Goal: Contribute content: Add original content to the website for others to see

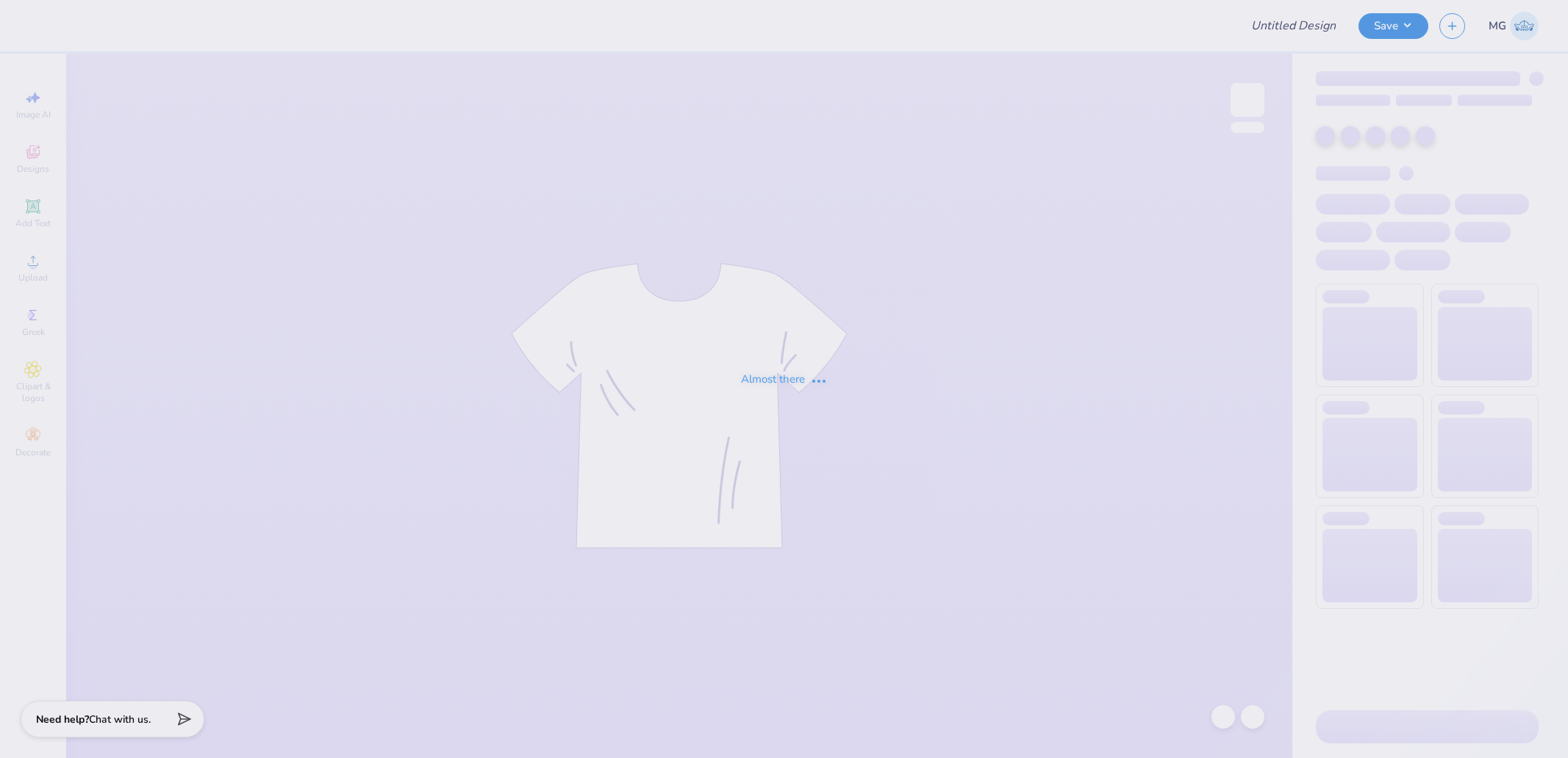
type input "Gphi Parents weekend"
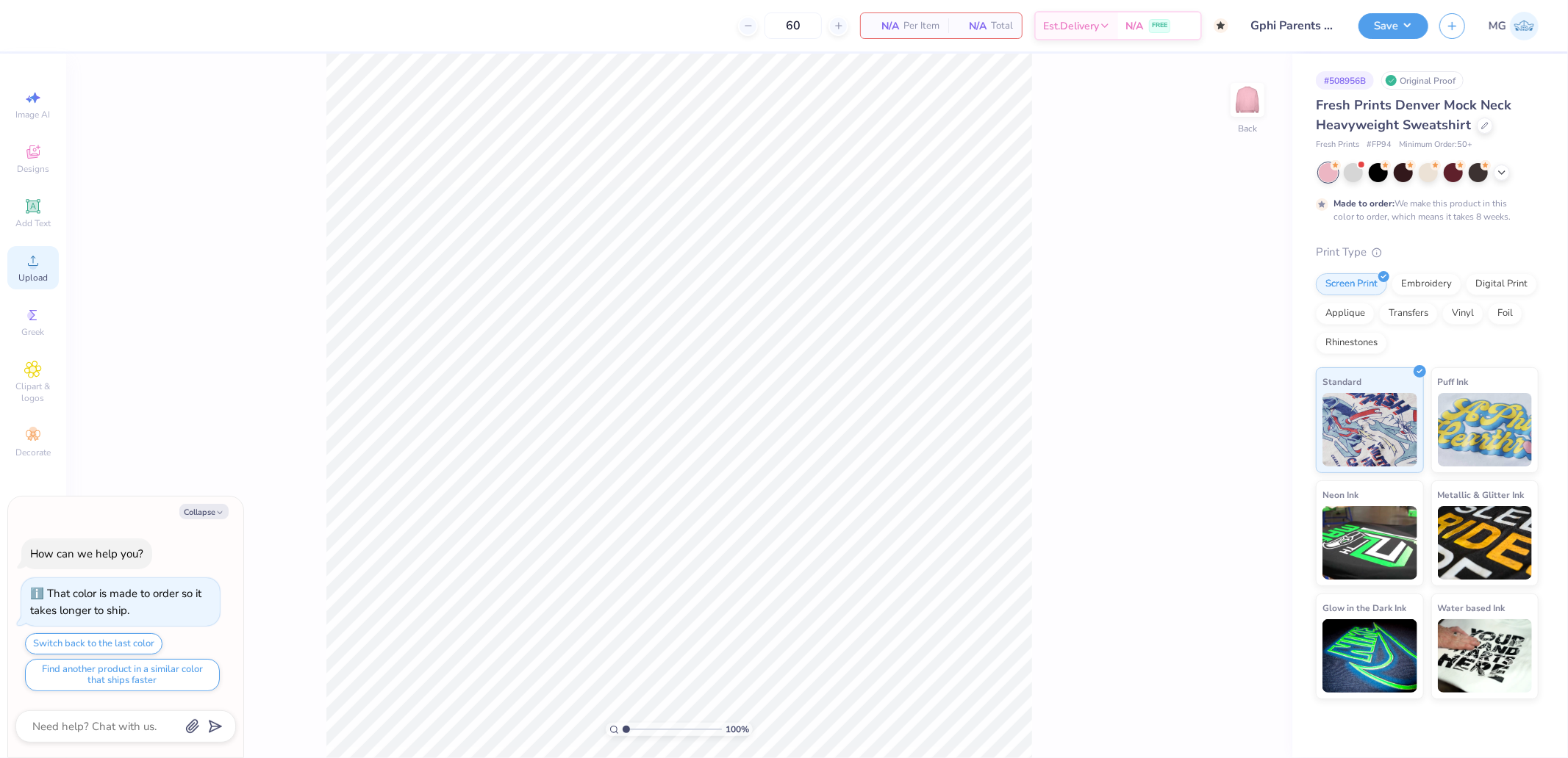
click at [39, 275] on span "Upload" at bounding box center [33, 278] width 29 height 12
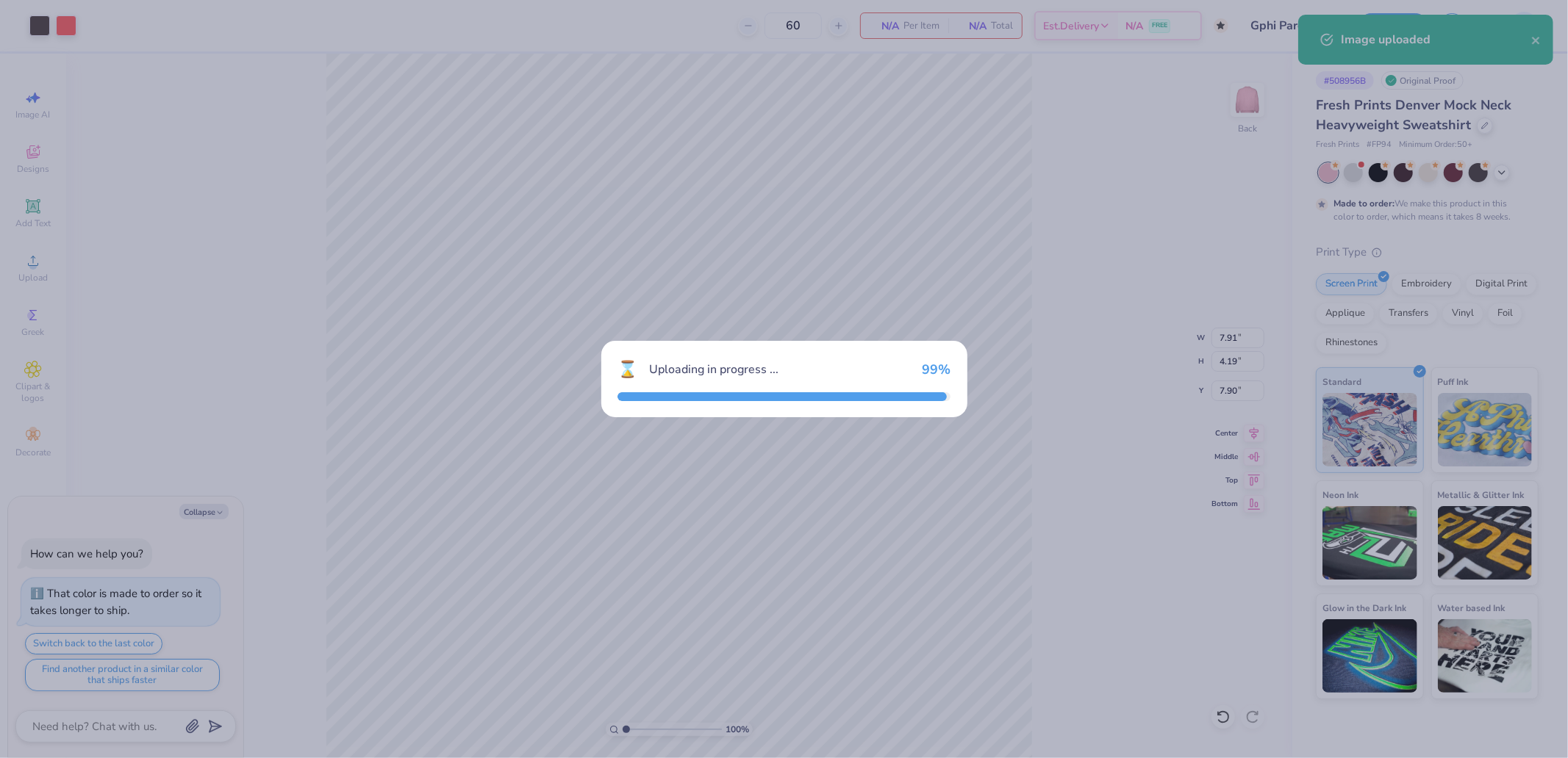
type textarea "x"
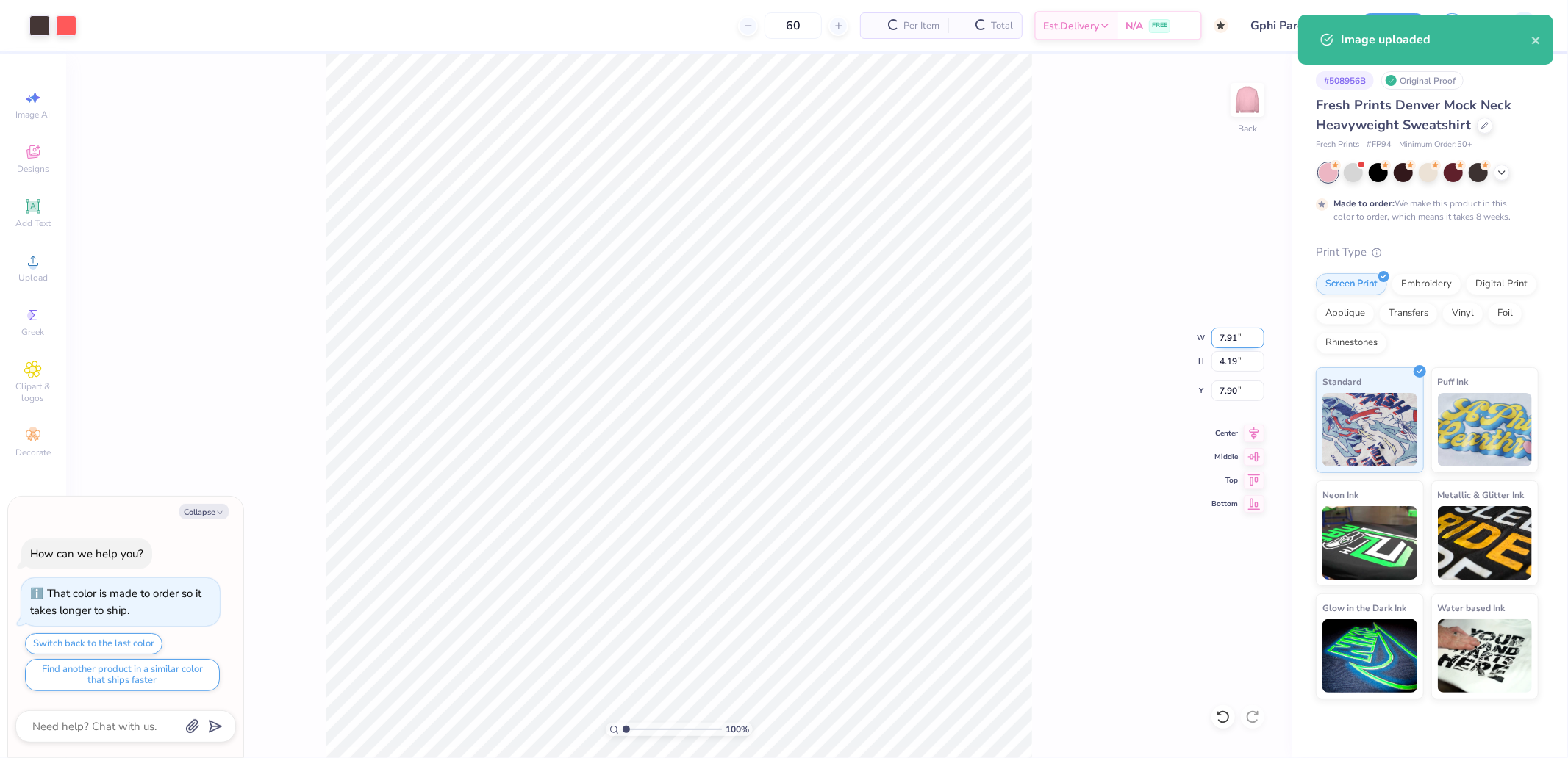
click at [1216, 339] on input "7.91" at bounding box center [1238, 338] width 53 height 21
type input "35"
type textarea "x"
type input "15.00"
type input "7.95"
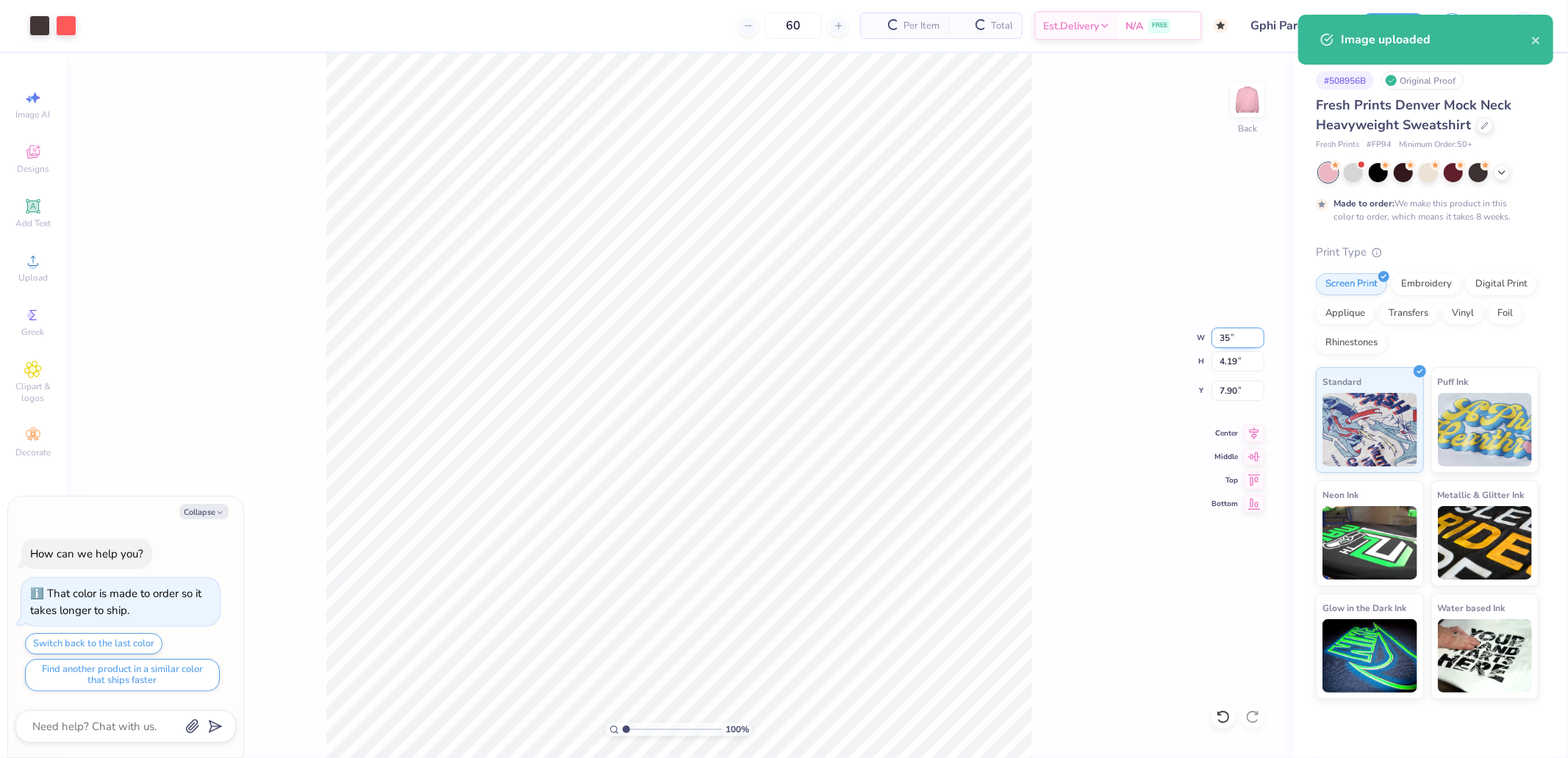
type input "6.03"
type input "3.5"
type textarea "x"
type input "3.50"
type input "1.85"
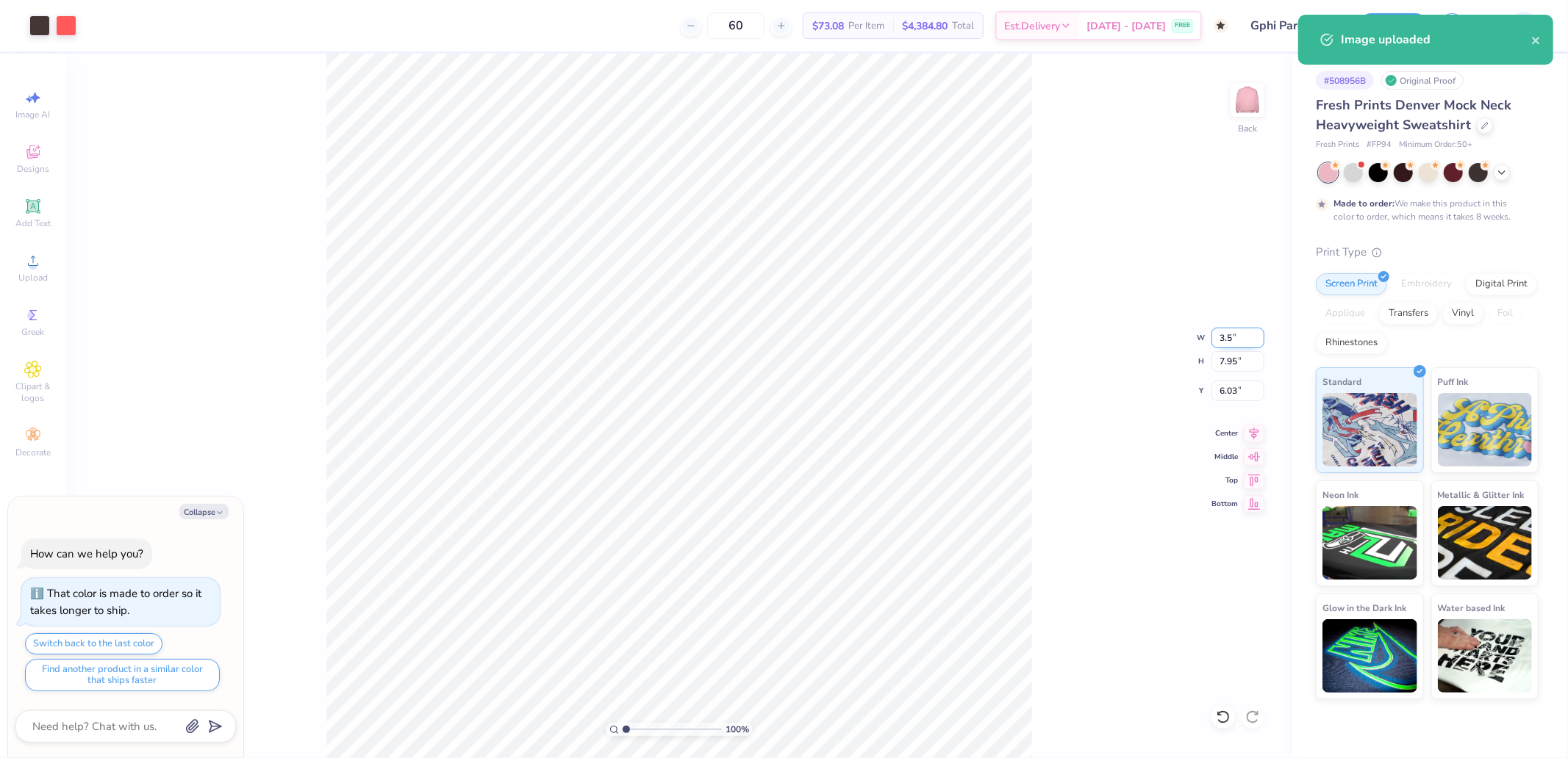
type input "9.07"
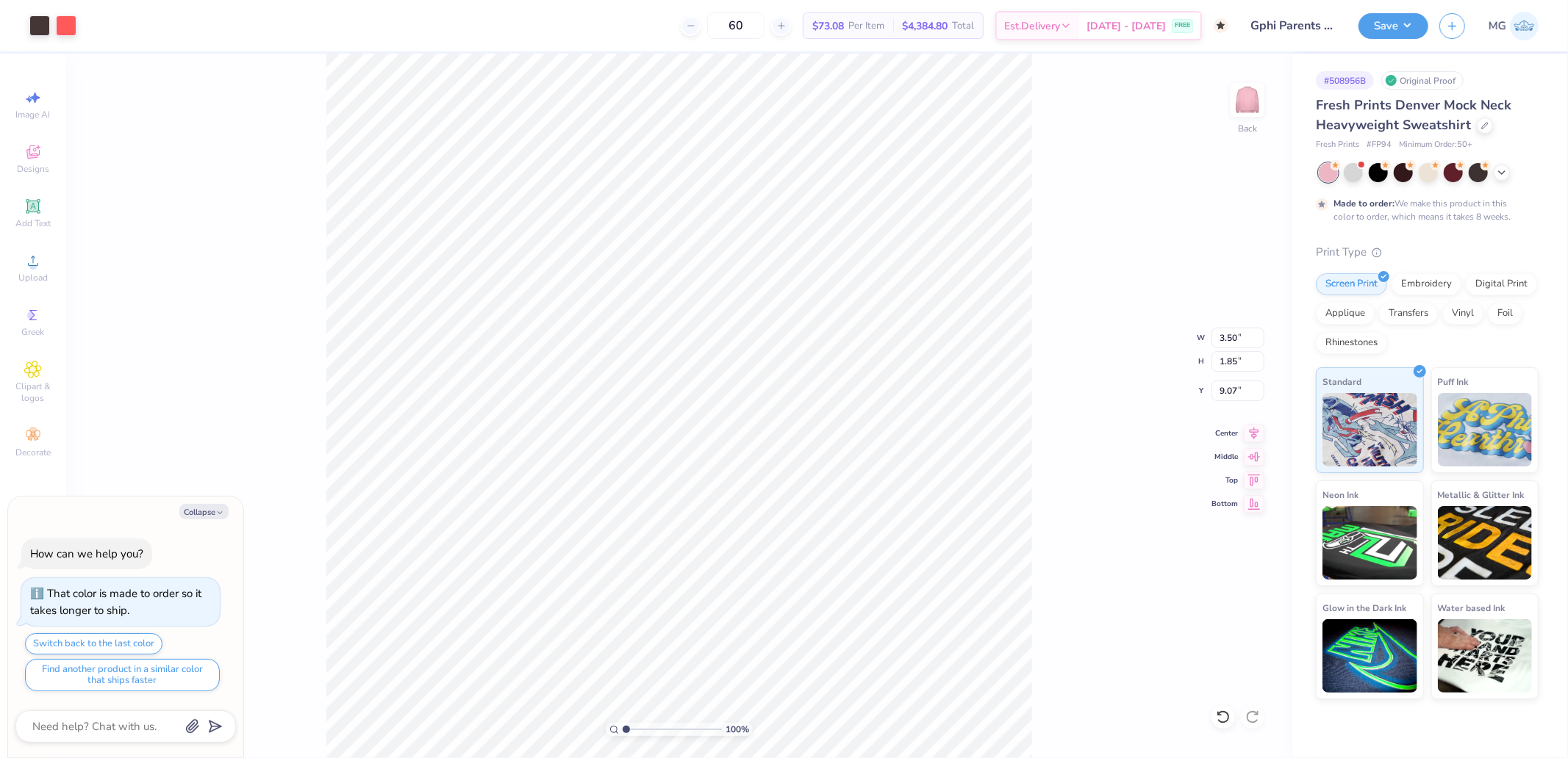
type textarea "x"
type input "3.00"
click at [1241, 386] on input "3.00" at bounding box center [1238, 391] width 53 height 21
click at [1064, 281] on div "100 % Back W 3.50 3.50 " H 1.85 1.85 " Y 3.00 3.00 " Center Middle Top Bottom" at bounding box center [679, 406] width 1227 height 704
click at [1243, 139] on div "Back" at bounding box center [1248, 145] width 19 height 13
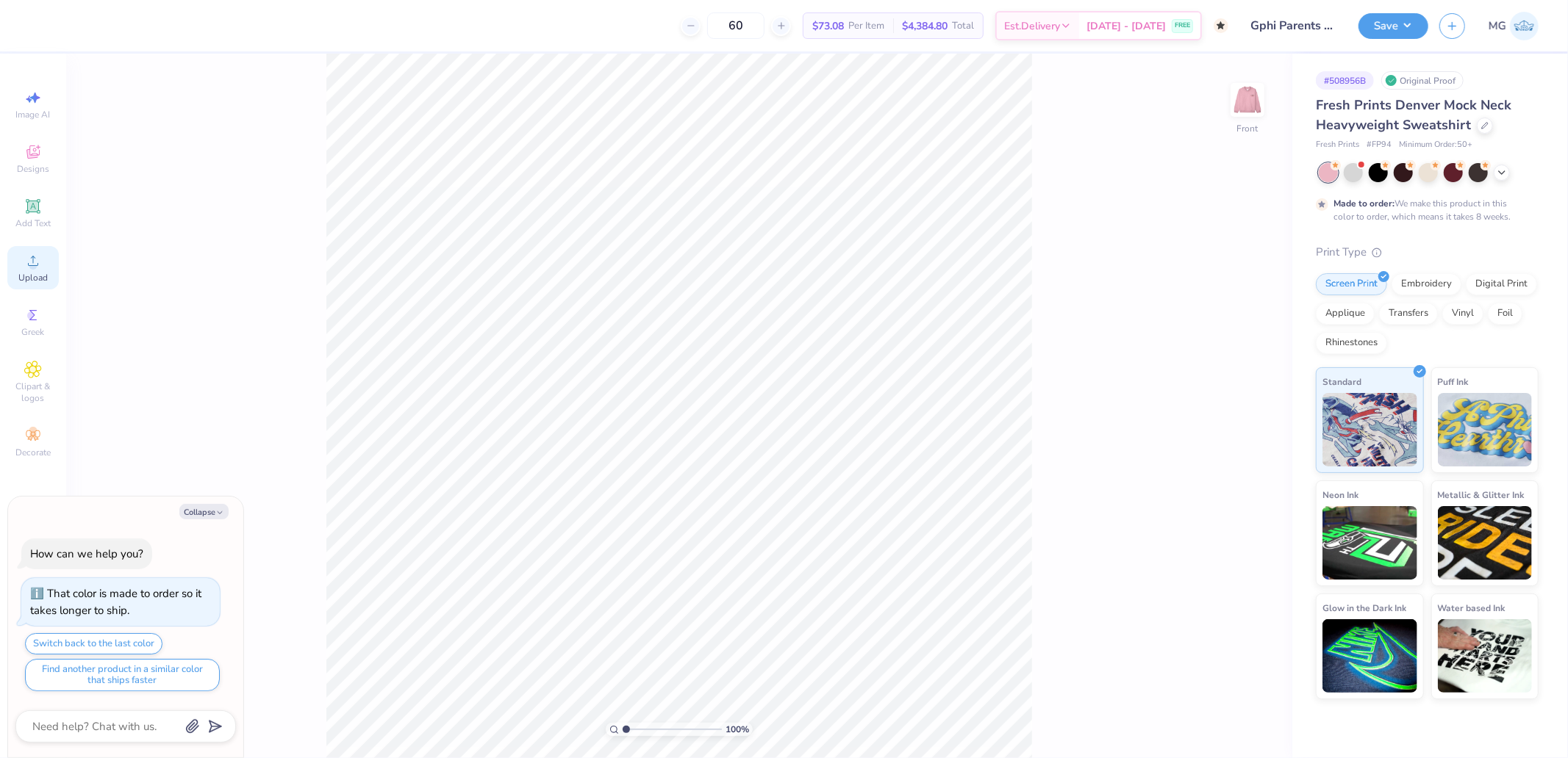
click at [56, 265] on div "Upload" at bounding box center [32, 267] width 51 height 43
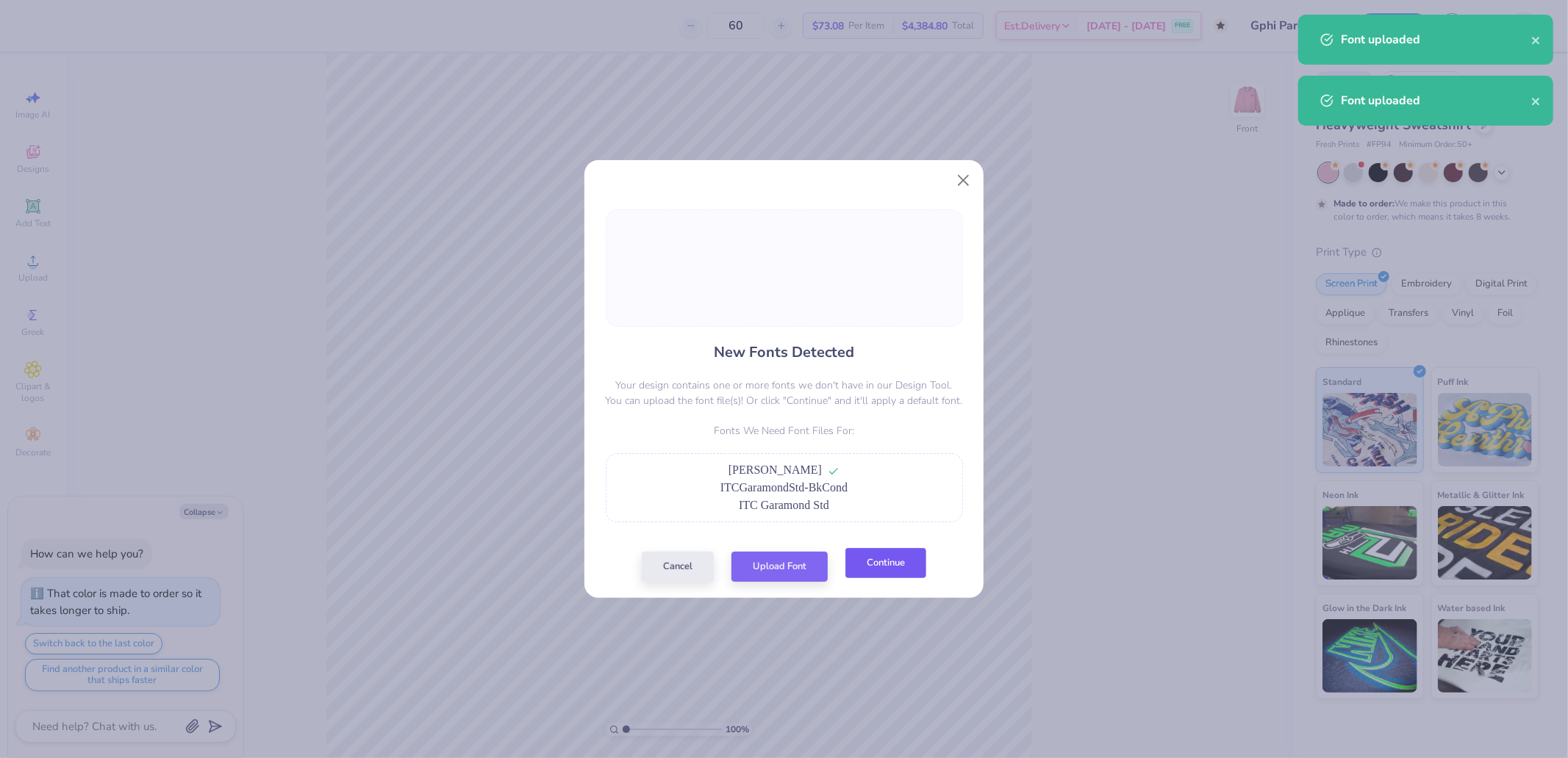
click at [892, 560] on button "Continue" at bounding box center [886, 563] width 81 height 30
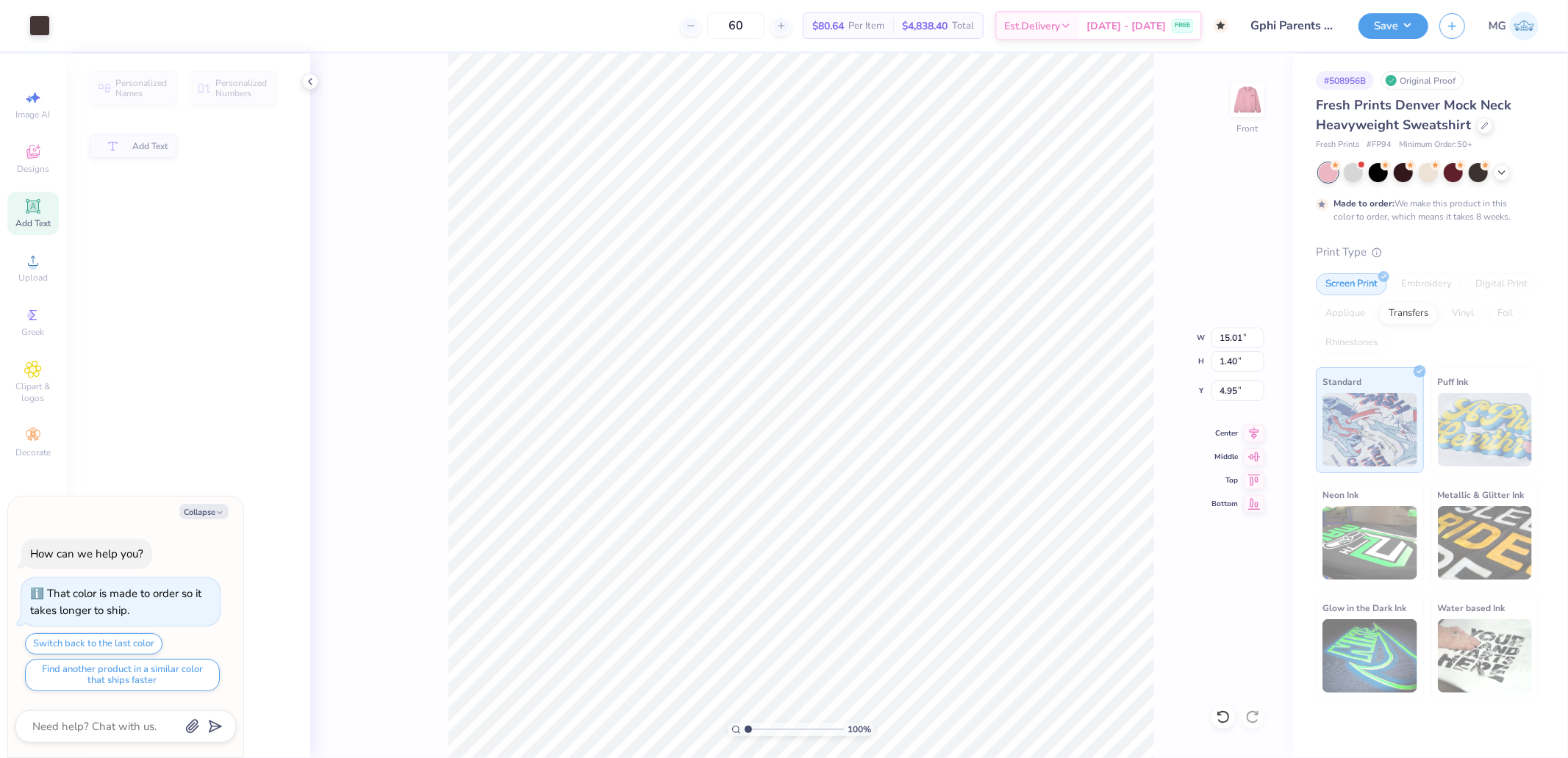
type textarea "x"
type input "15.01"
type input "1.40"
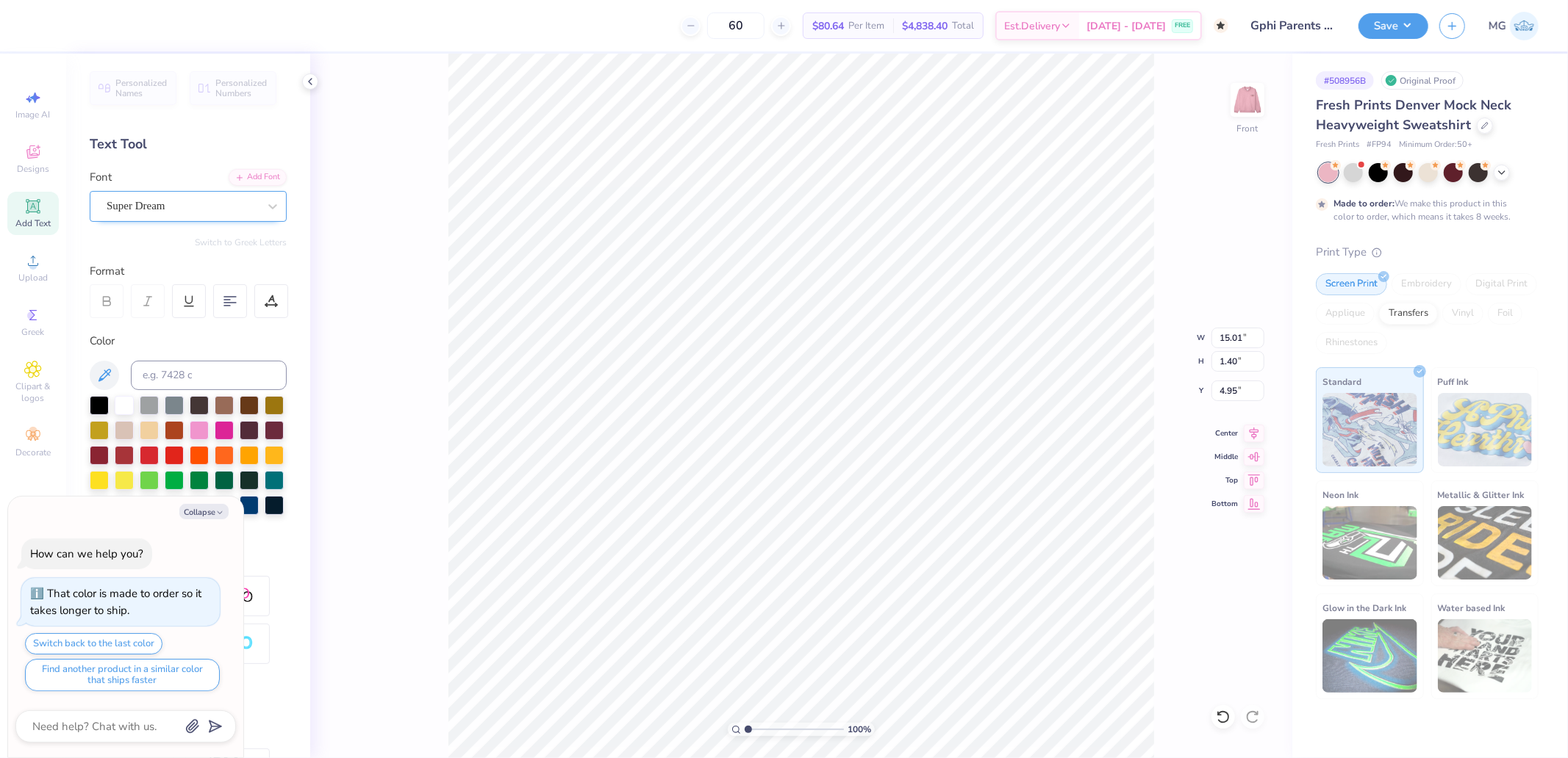
click at [236, 211] on div "Super Dream" at bounding box center [182, 206] width 154 height 22
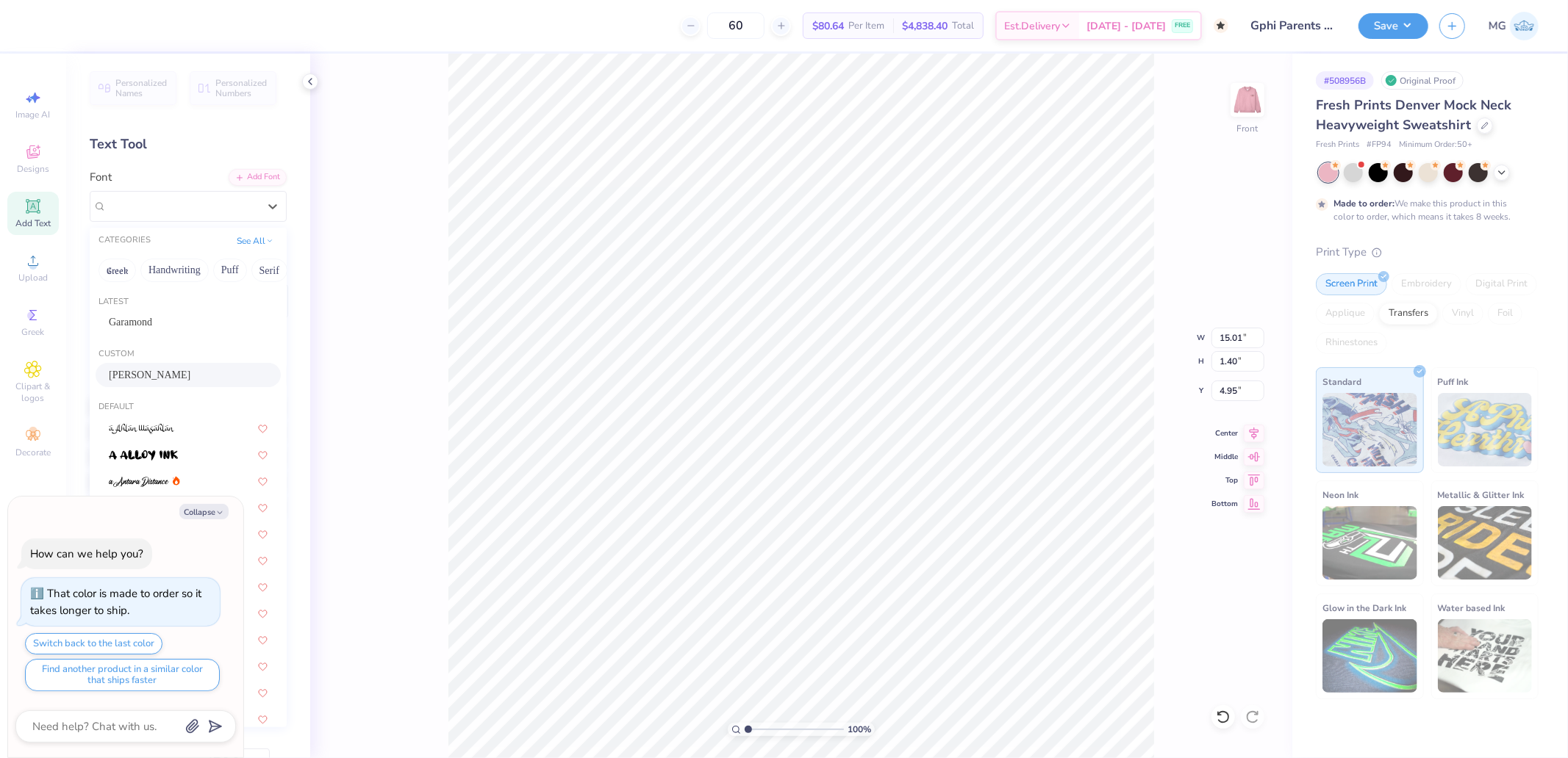
click at [131, 377] on span "Margaret" at bounding box center [150, 376] width 81 height 16
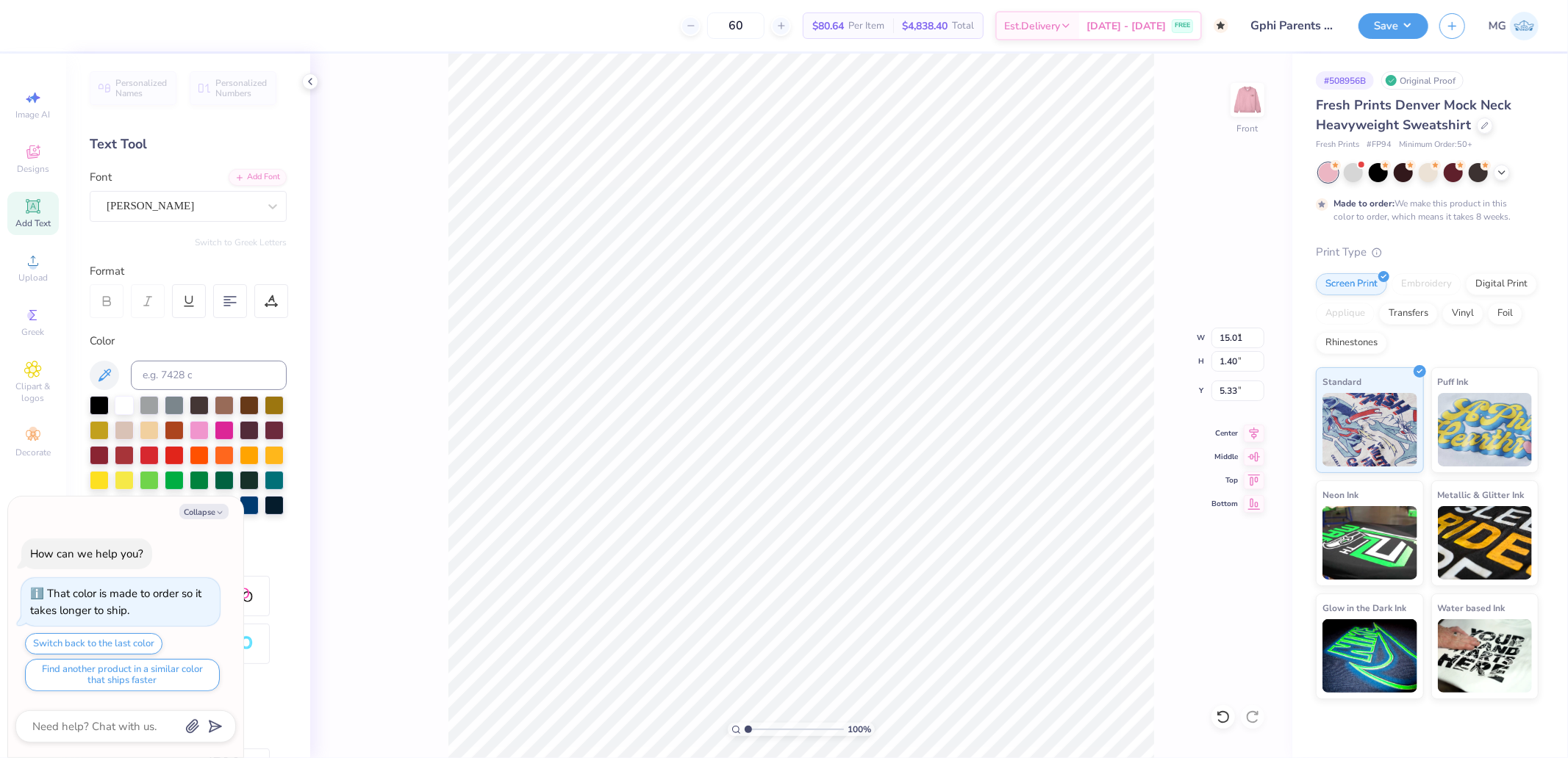
type textarea "x"
type input "8.66"
type input "0.97"
type input "5.33"
click at [242, 211] on div "Super Dream" at bounding box center [182, 206] width 154 height 22
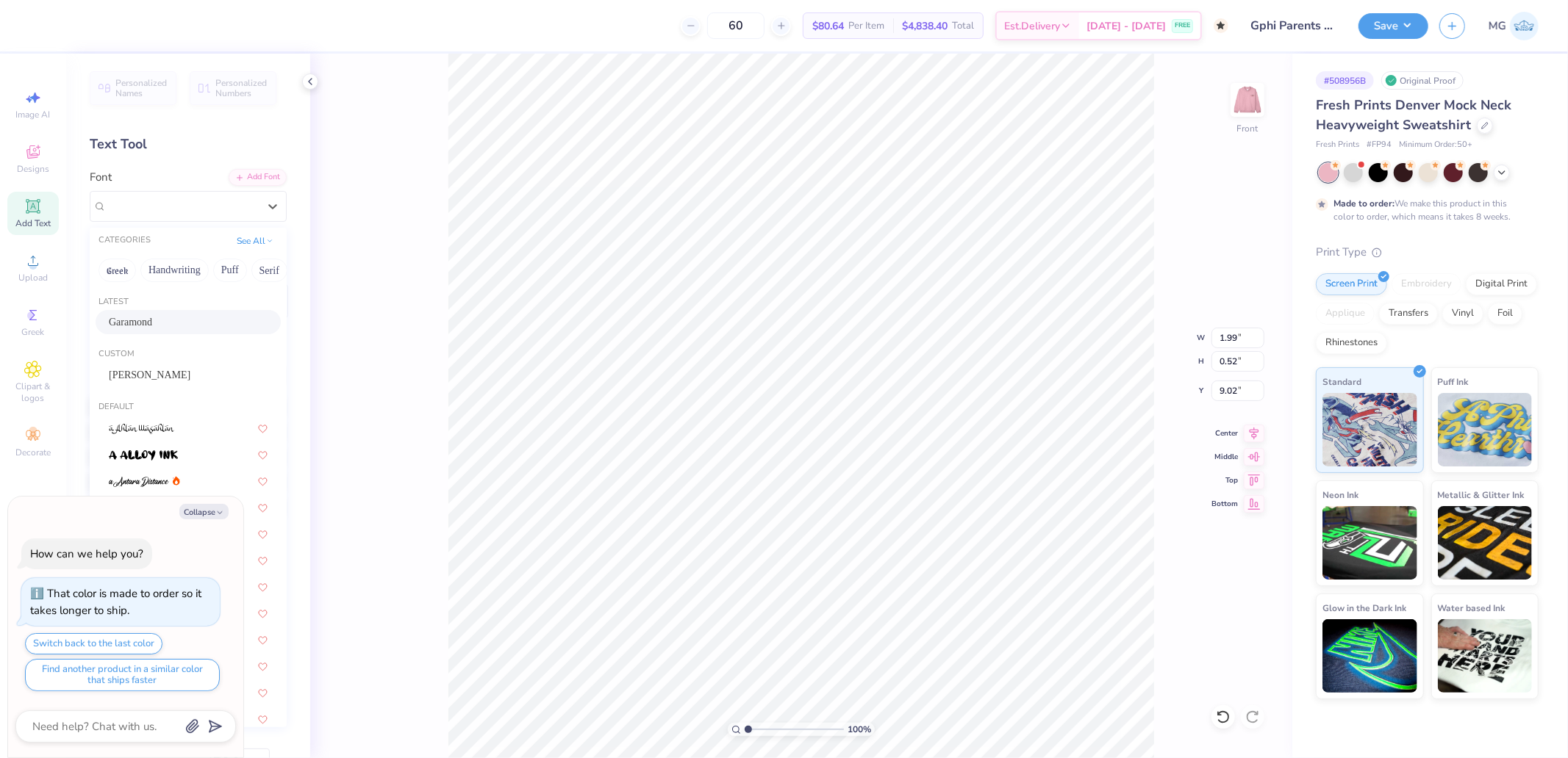
click at [162, 321] on div "Garamond" at bounding box center [188, 322] width 158 height 16
type textarea "x"
type input "1.76"
type input "0.44"
type input "9.12"
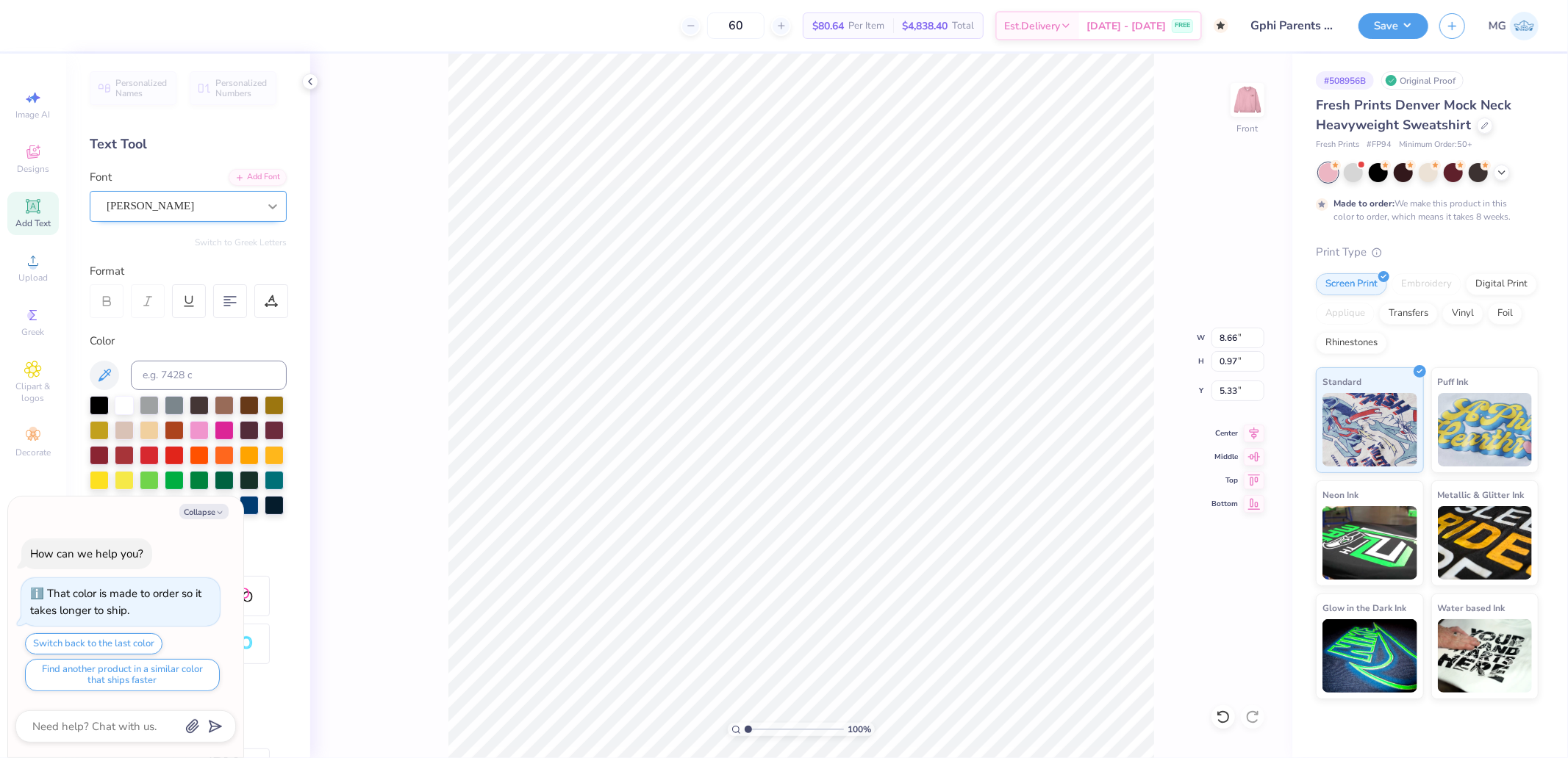
click at [266, 203] on icon at bounding box center [273, 206] width 15 height 15
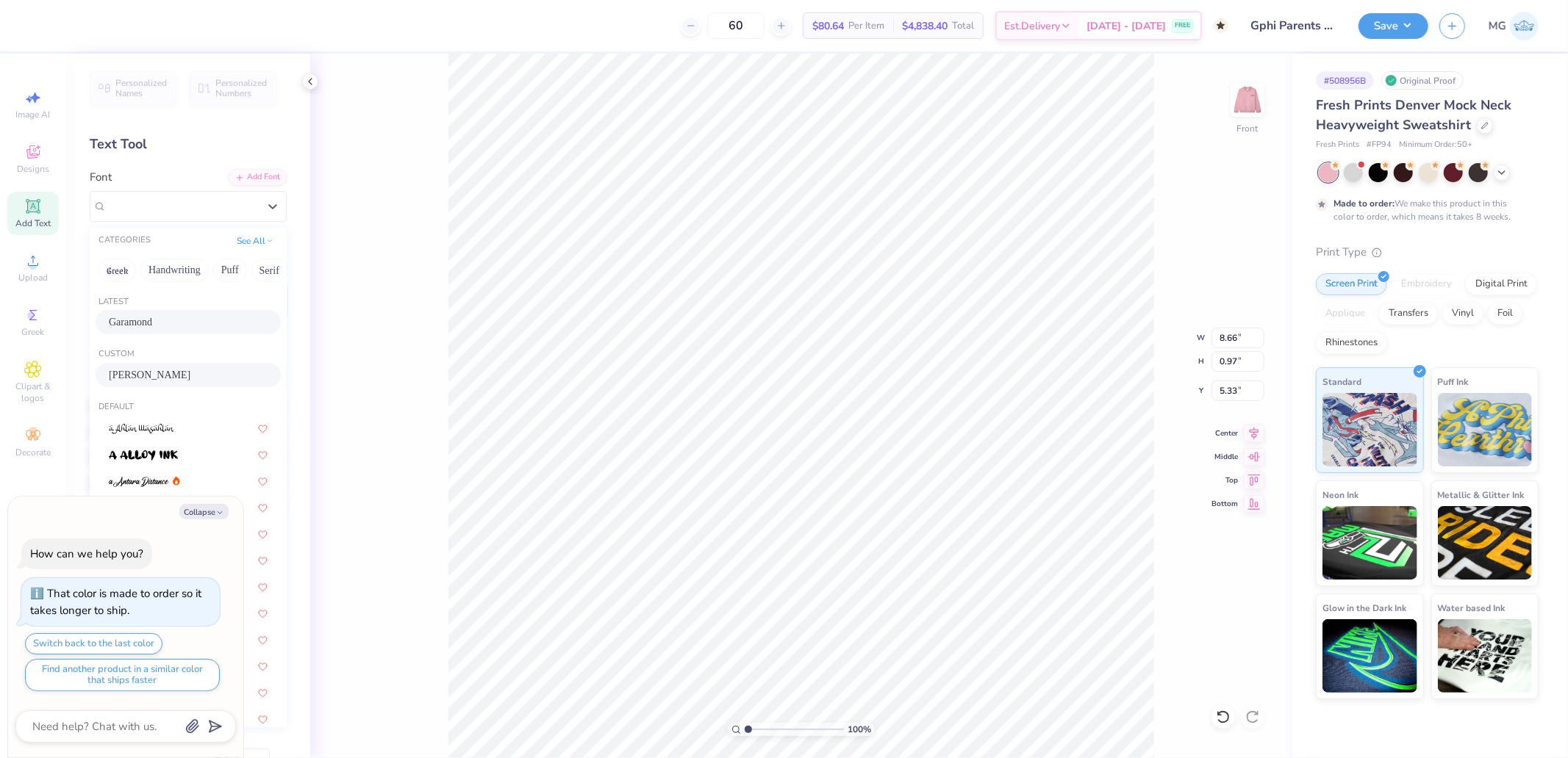
type textarea "x"
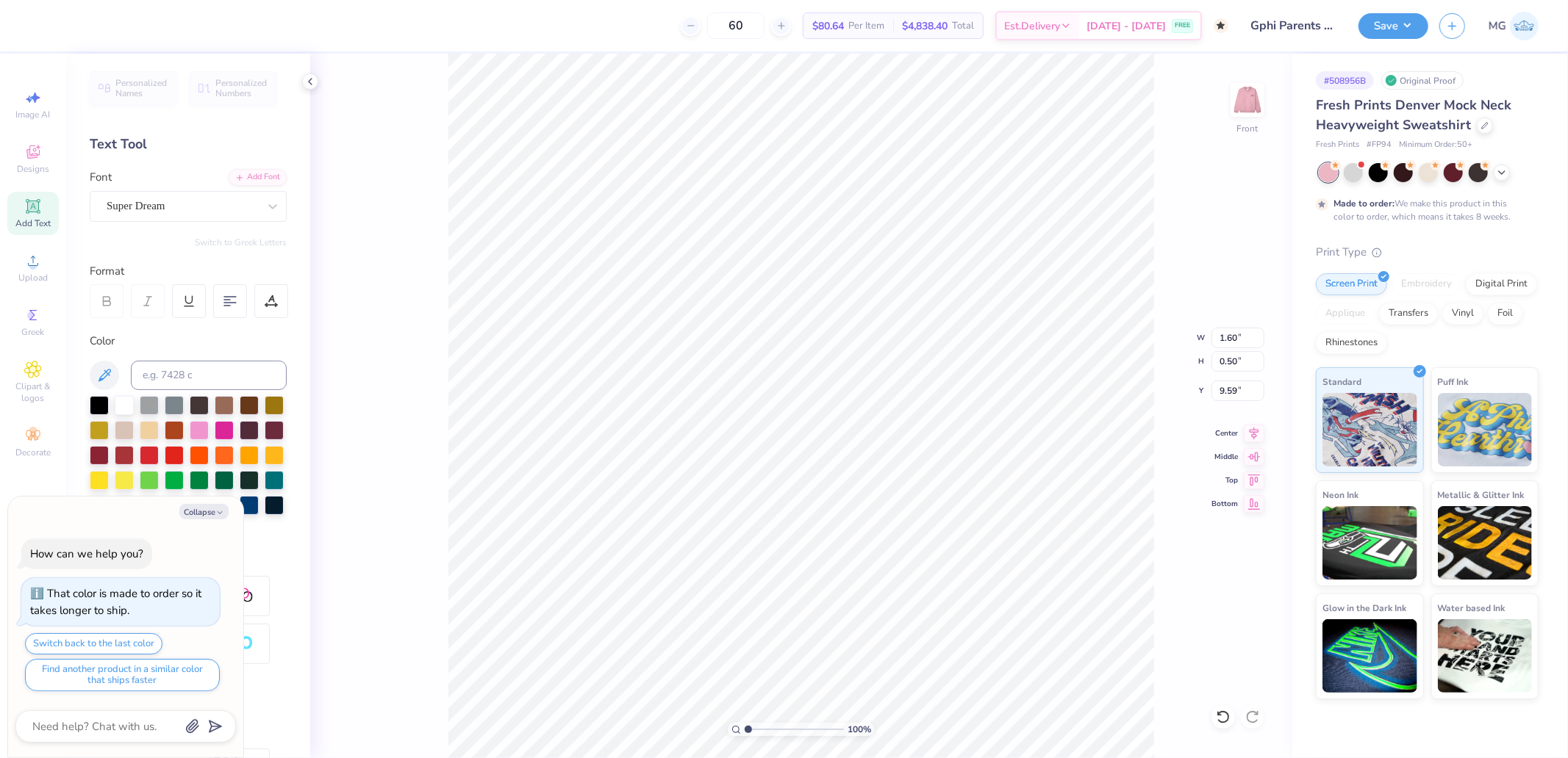
type input "1.60"
type input "0.50"
type input "9.59"
type textarea "x"
type input "8.66"
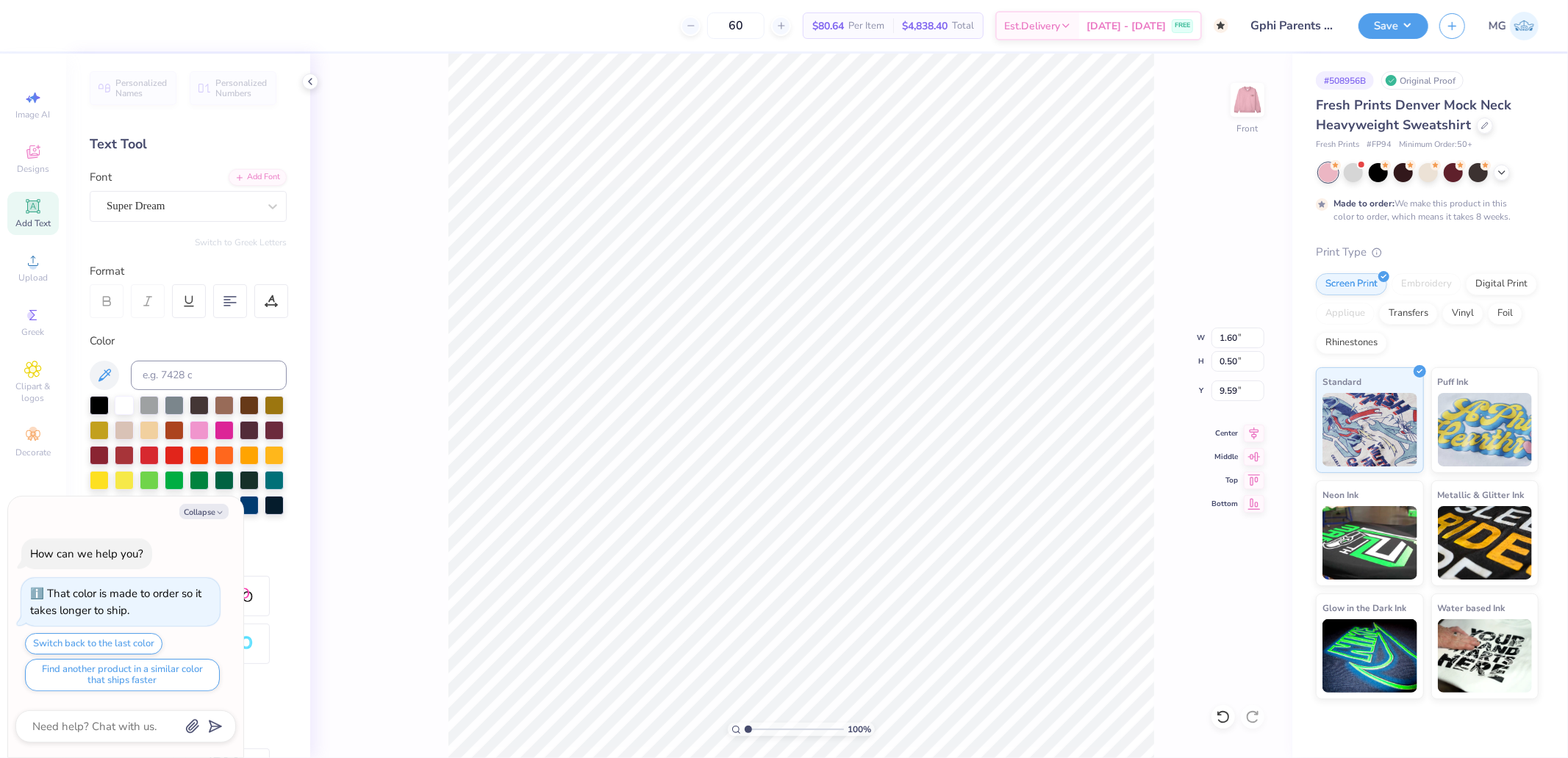
type input "0.97"
type input "5.33"
click at [170, 206] on div "Margaret" at bounding box center [182, 206] width 154 height 22
type textarea "x"
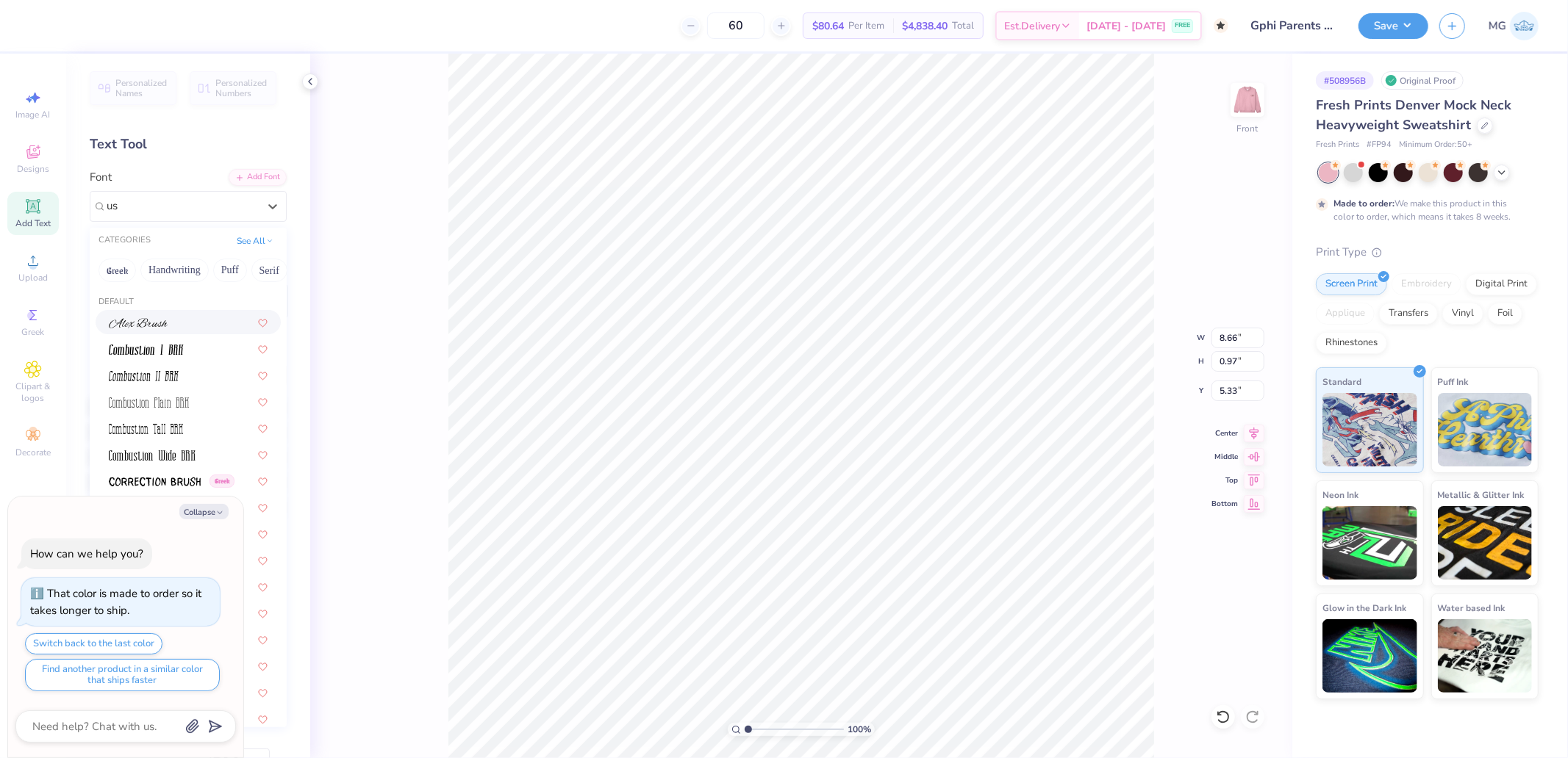
type input "u"
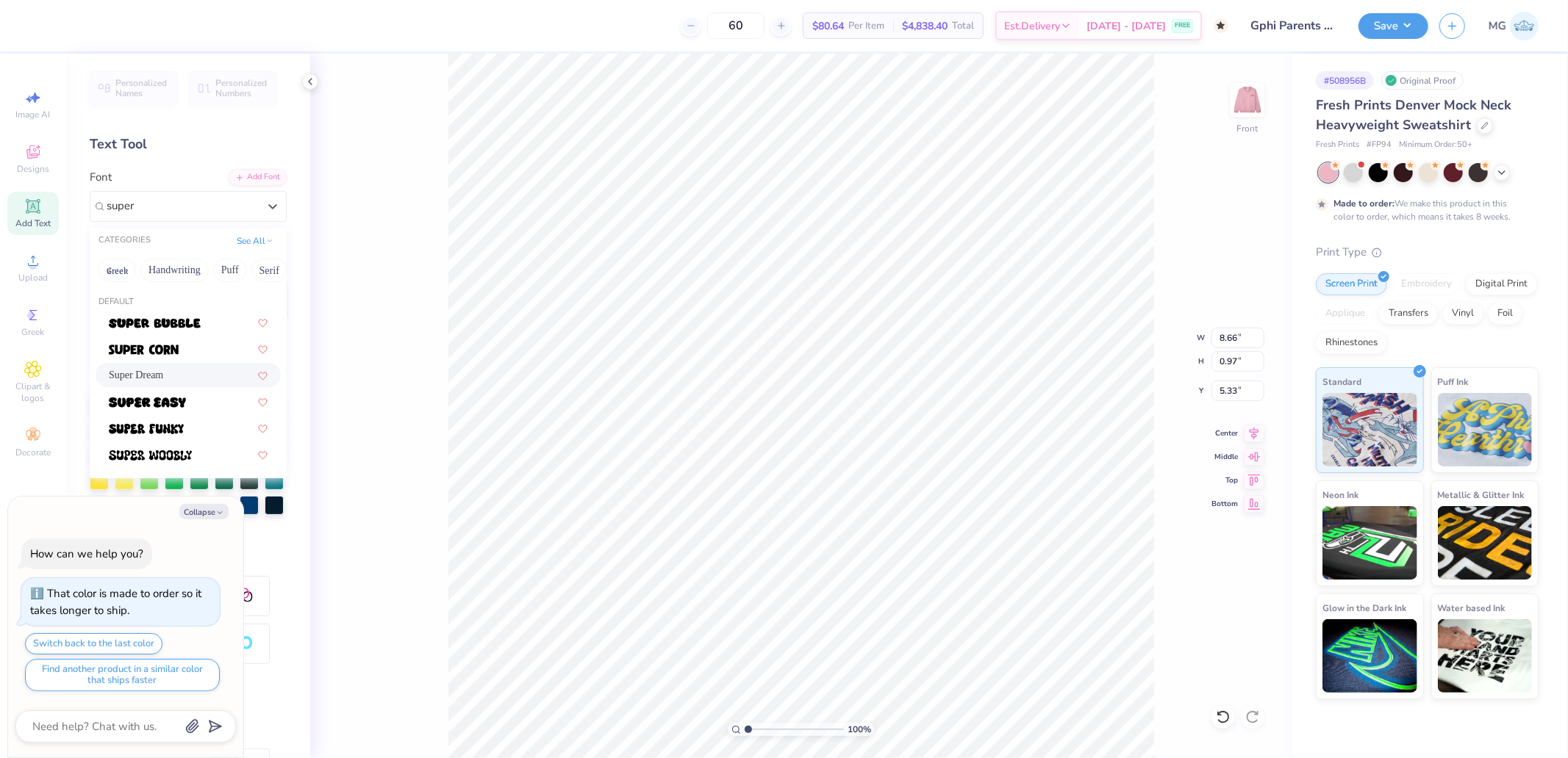
click at [159, 380] on span "Super Dream" at bounding box center [136, 376] width 55 height 16
type input "super"
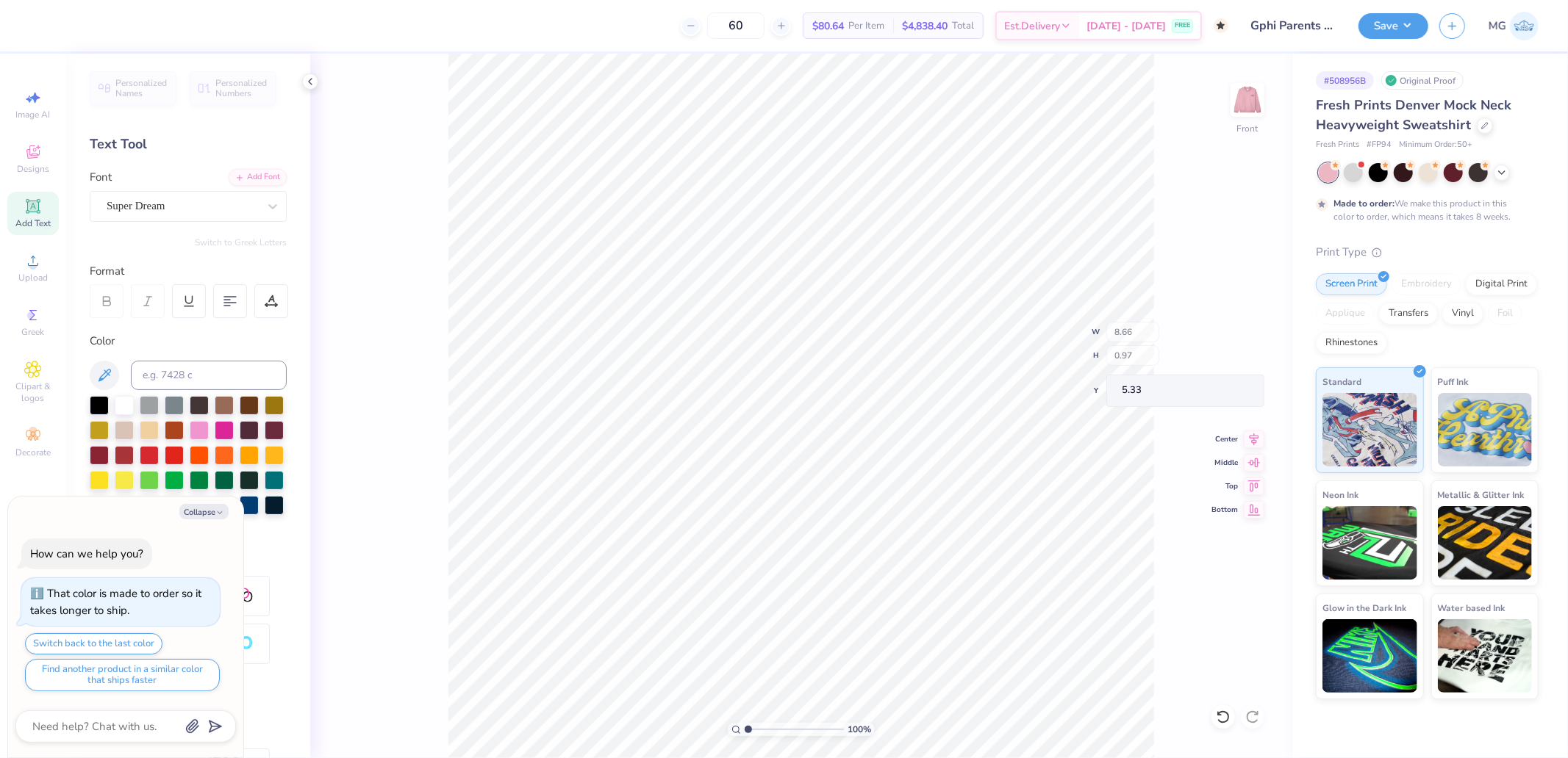
type textarea "x"
type input "14.98"
type input "1.36"
type input "5.14"
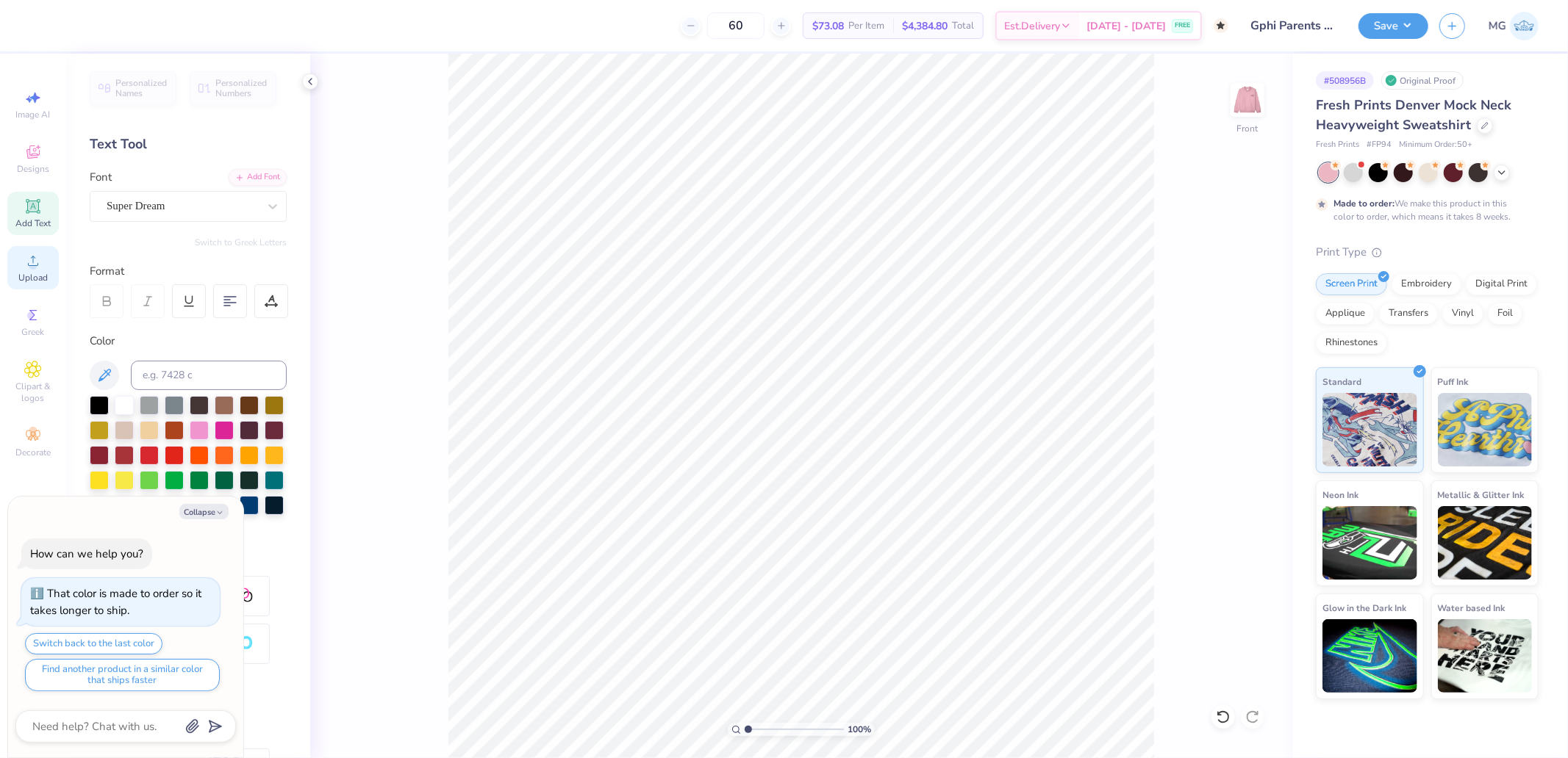
click at [27, 259] on icon at bounding box center [33, 260] width 17 height 17
type textarea "x"
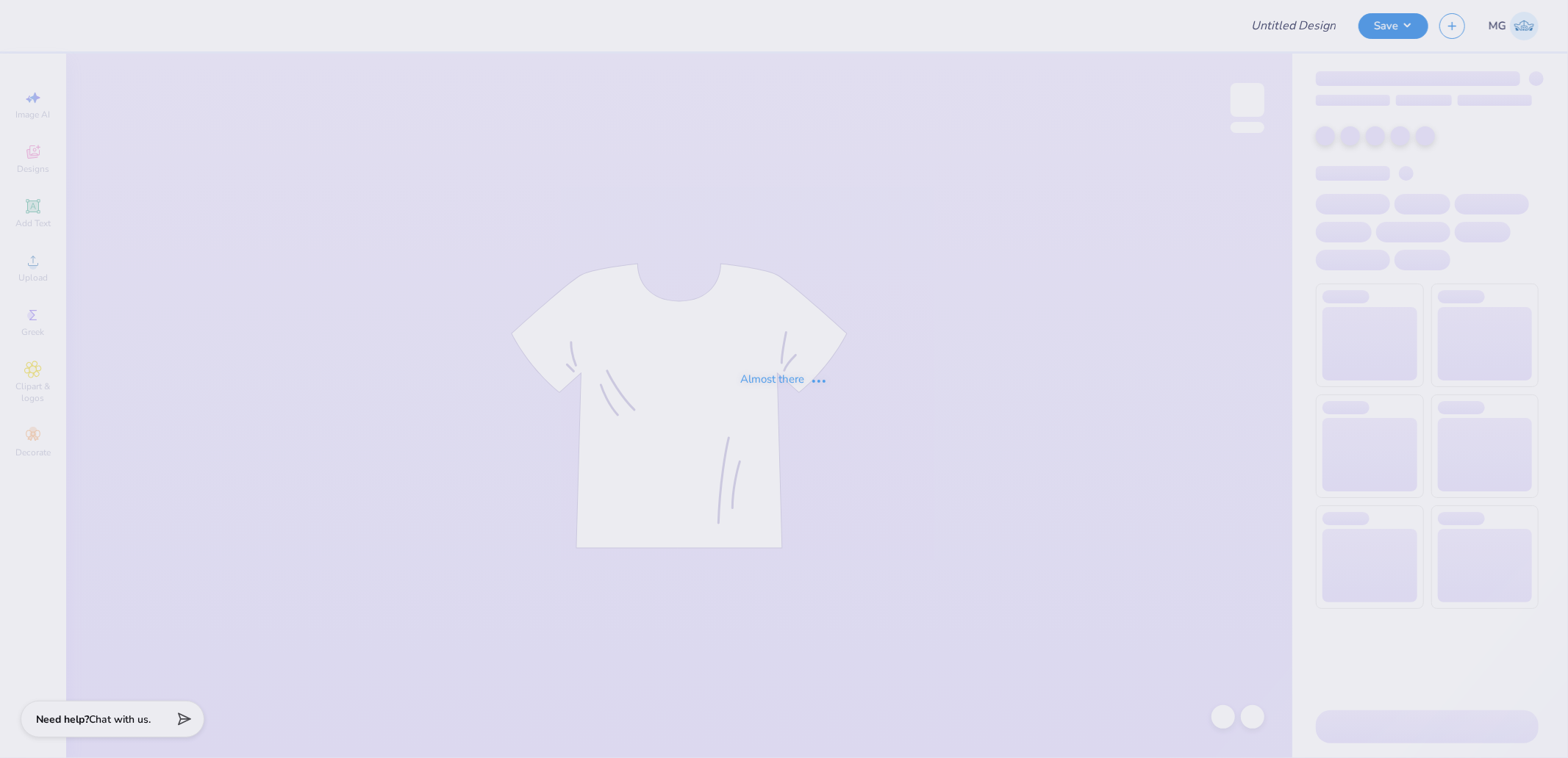
type input "Gphi Parents weekend"
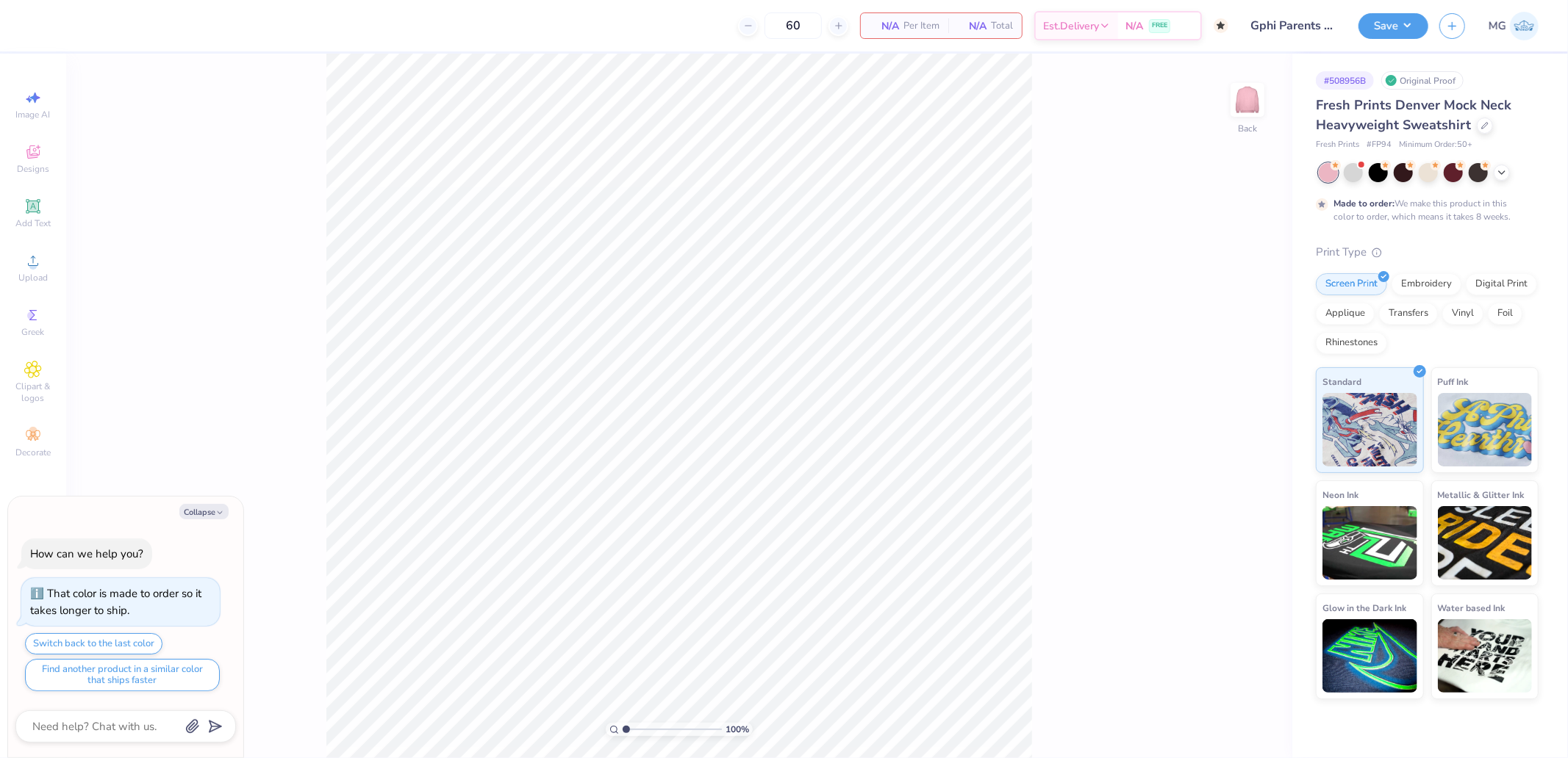
click at [41, 260] on icon at bounding box center [33, 260] width 17 height 17
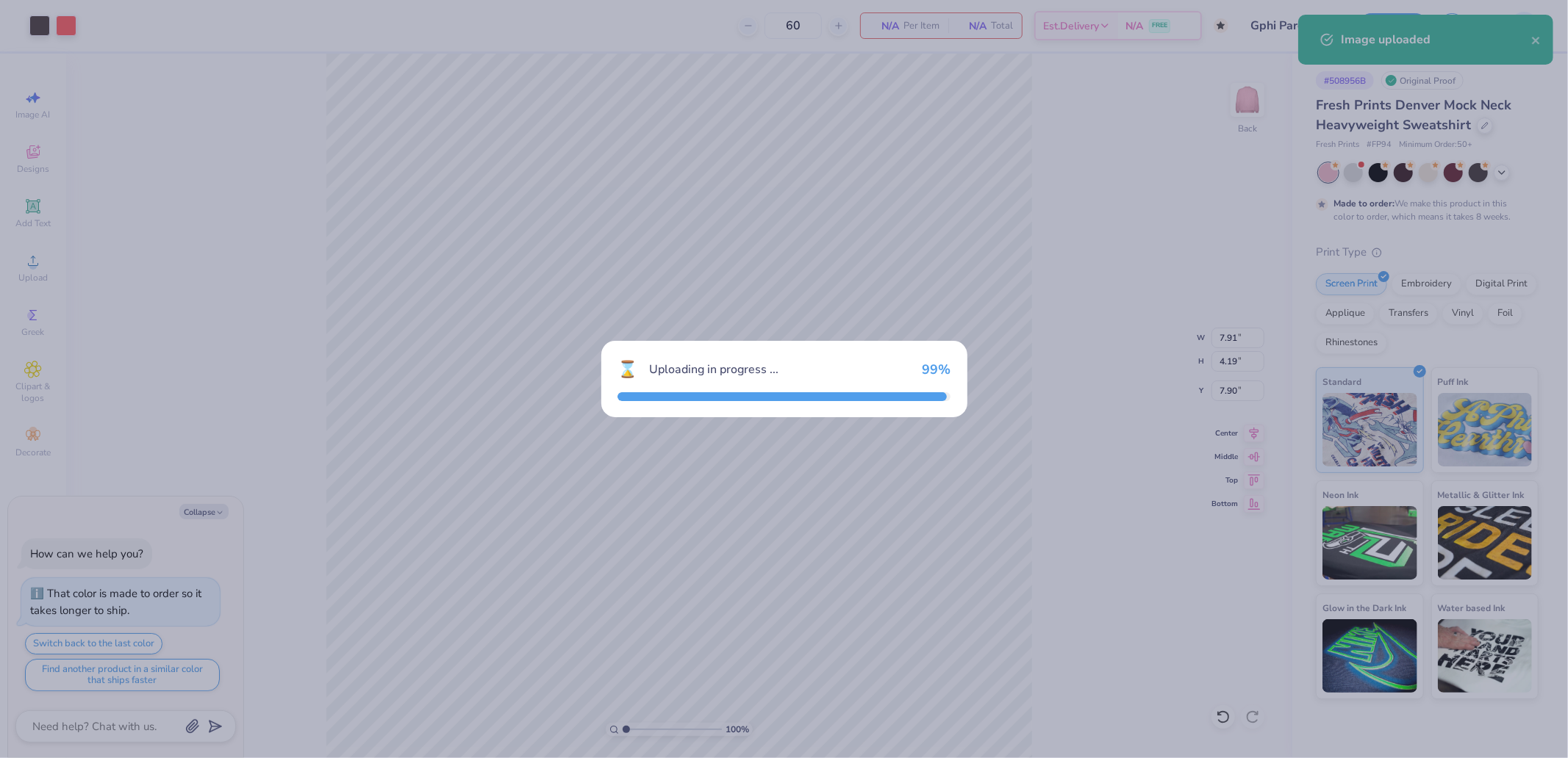
type textarea "x"
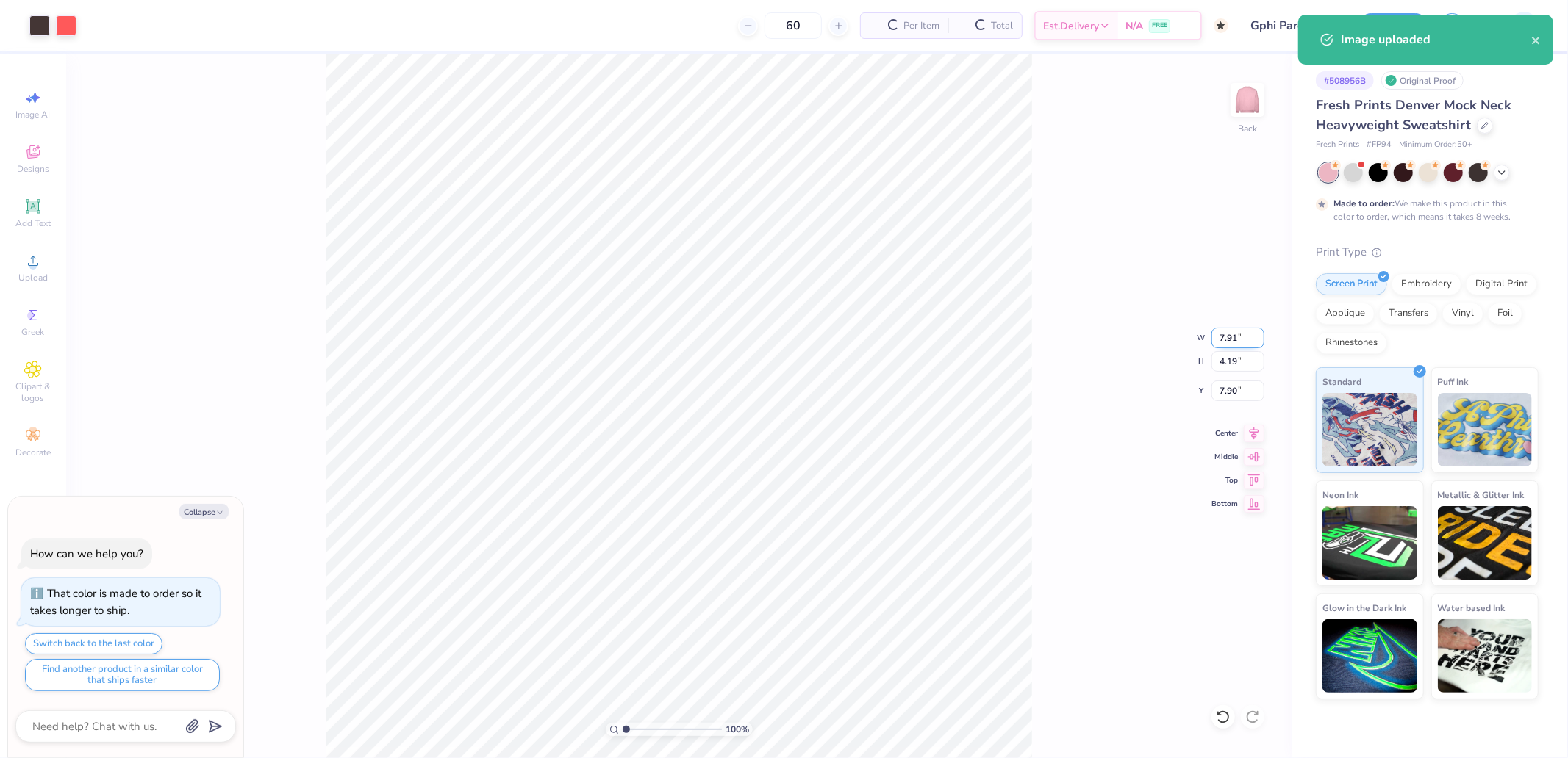
click at [1224, 340] on input "7.91" at bounding box center [1238, 338] width 53 height 21
type input "3.5"
type textarea "x"
type input "3.50"
type input "1.85"
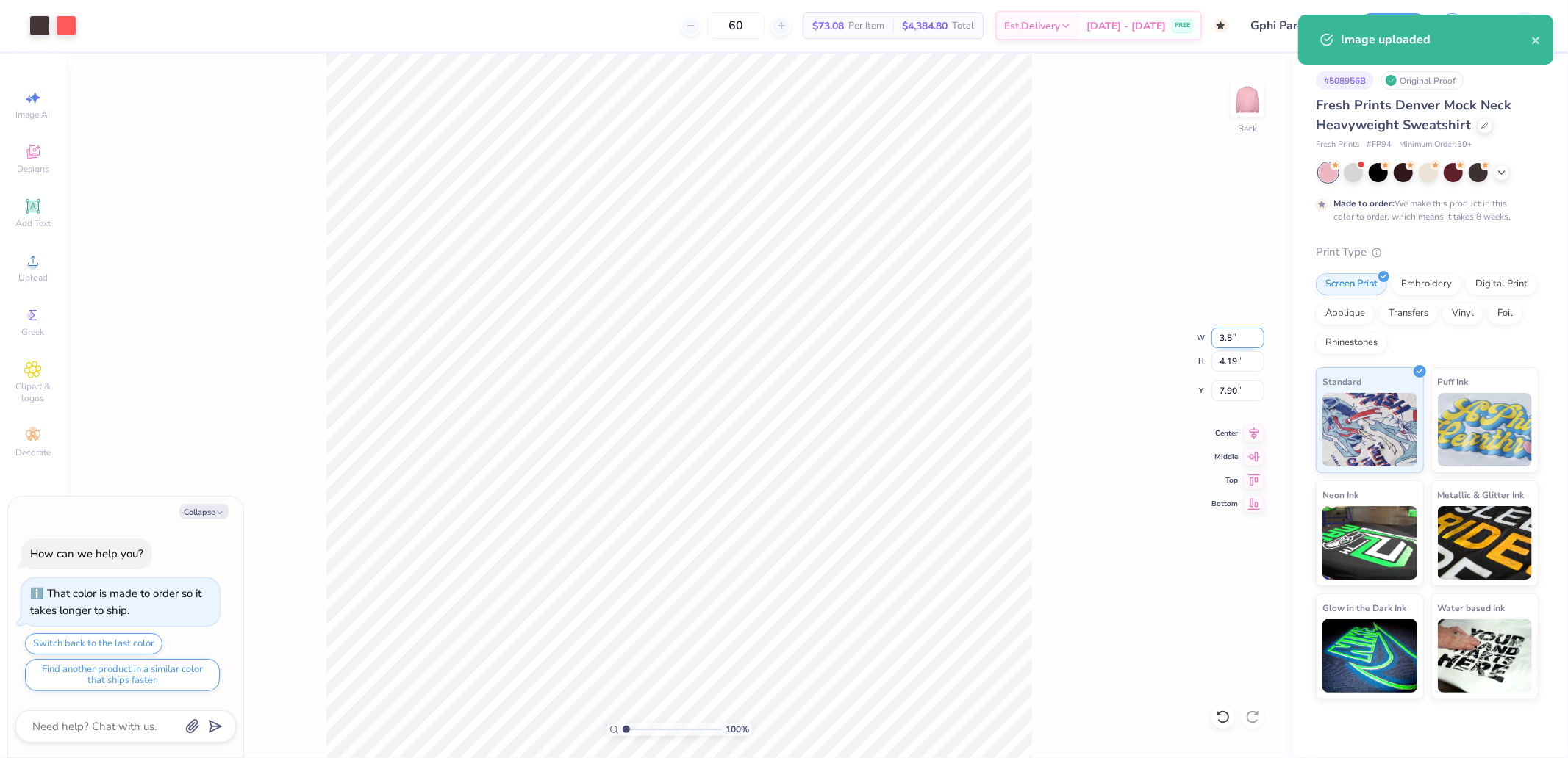
type input "9.07"
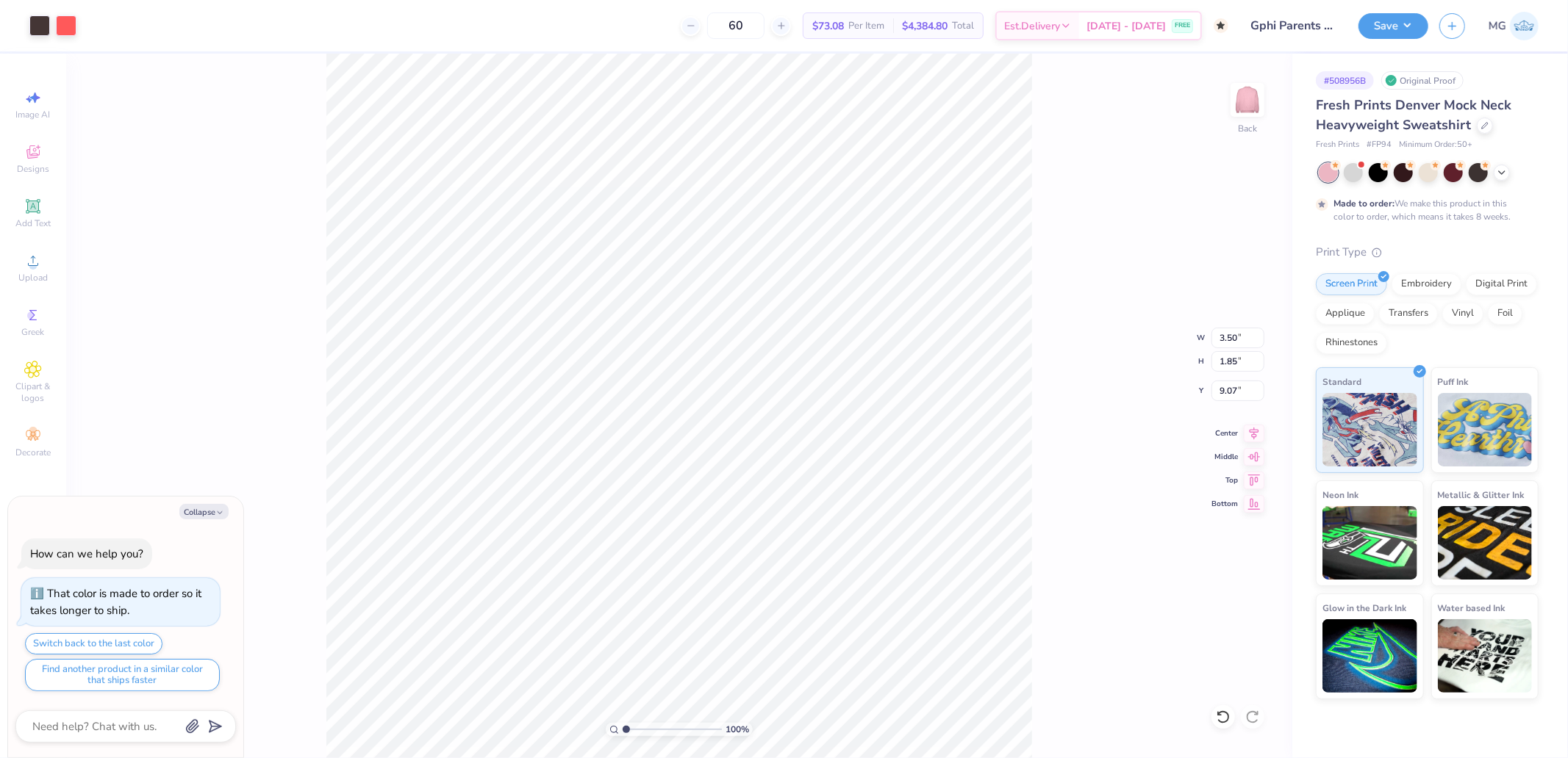
type textarea "x"
type input "3.00"
click at [1239, 113] on img at bounding box center [1248, 100] width 59 height 59
click at [26, 263] on icon at bounding box center [33, 260] width 17 height 17
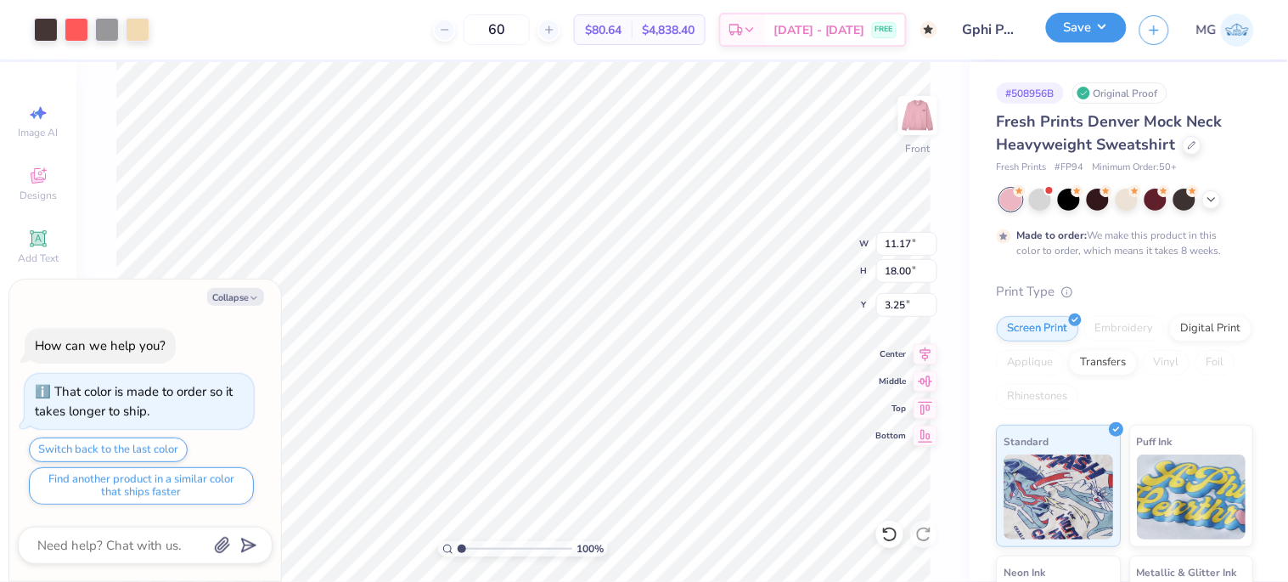
click at [1090, 32] on button "Save" at bounding box center [1086, 28] width 81 height 30
click at [1084, 35] on button "Save" at bounding box center [1086, 28] width 81 height 30
click at [938, 268] on div "100 % Front W 11.17 11.17 " H 18.00 18.00 " Y 3.25 3.25 " Center Middle Top Bot…" at bounding box center [522, 322] width 893 height 520
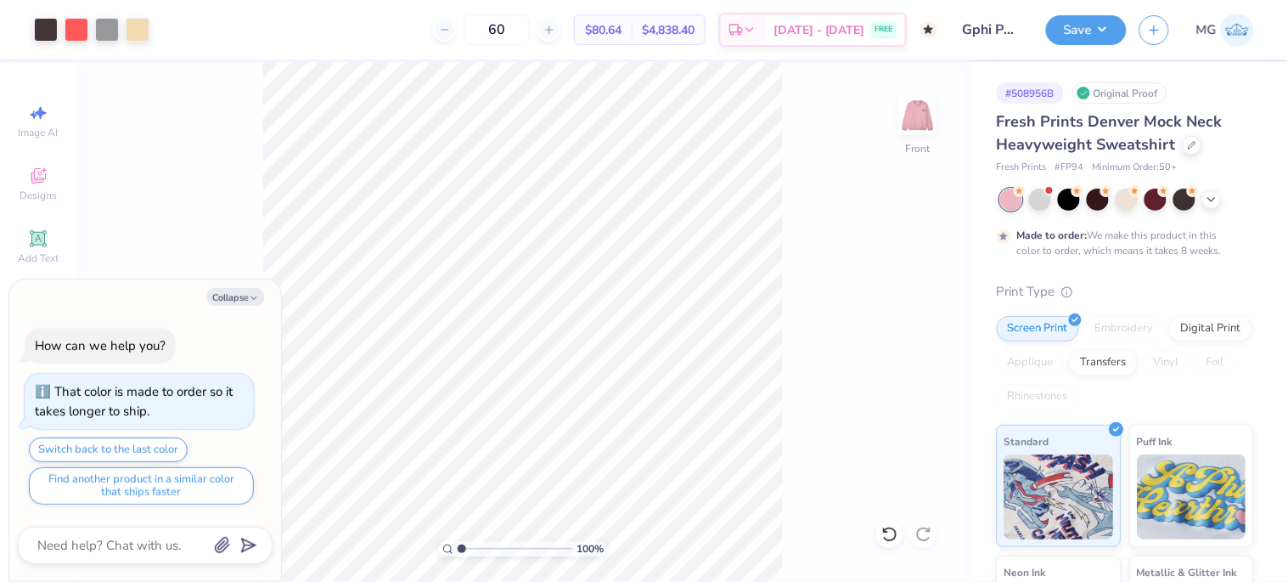
type textarea "x"
click at [901, 273] on input "18.00" at bounding box center [906, 271] width 61 height 24
type input "15"
type textarea "x"
type input "9.31"
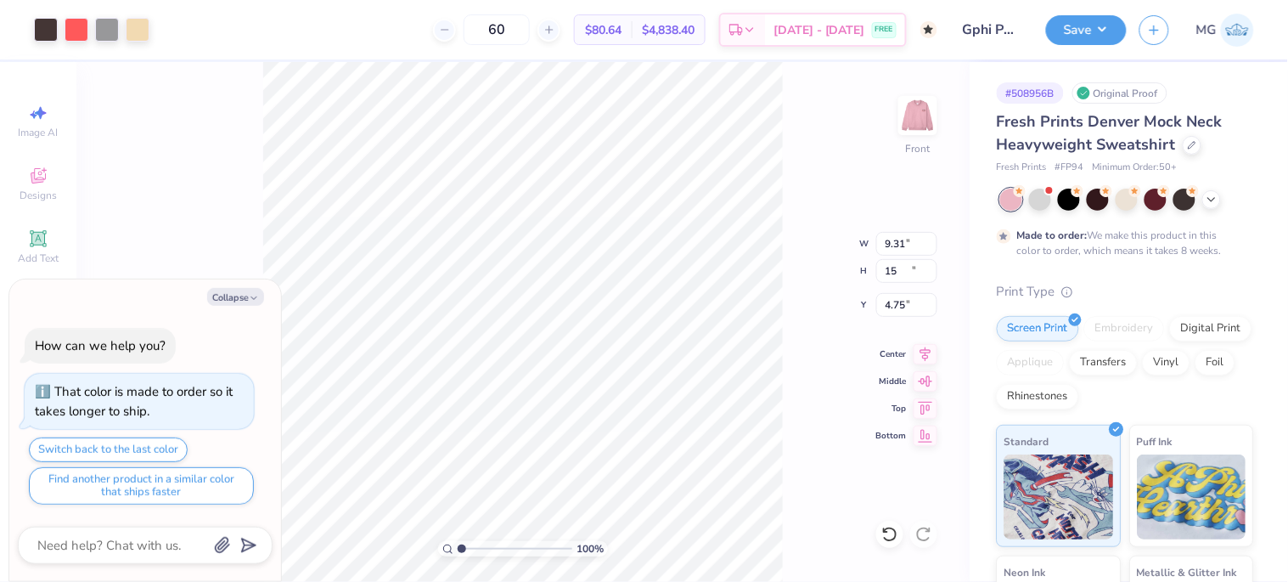
type input "15.00"
click at [890, 301] on input "4.75" at bounding box center [906, 305] width 61 height 24
type input "3"
type textarea "x"
type input "3.00"
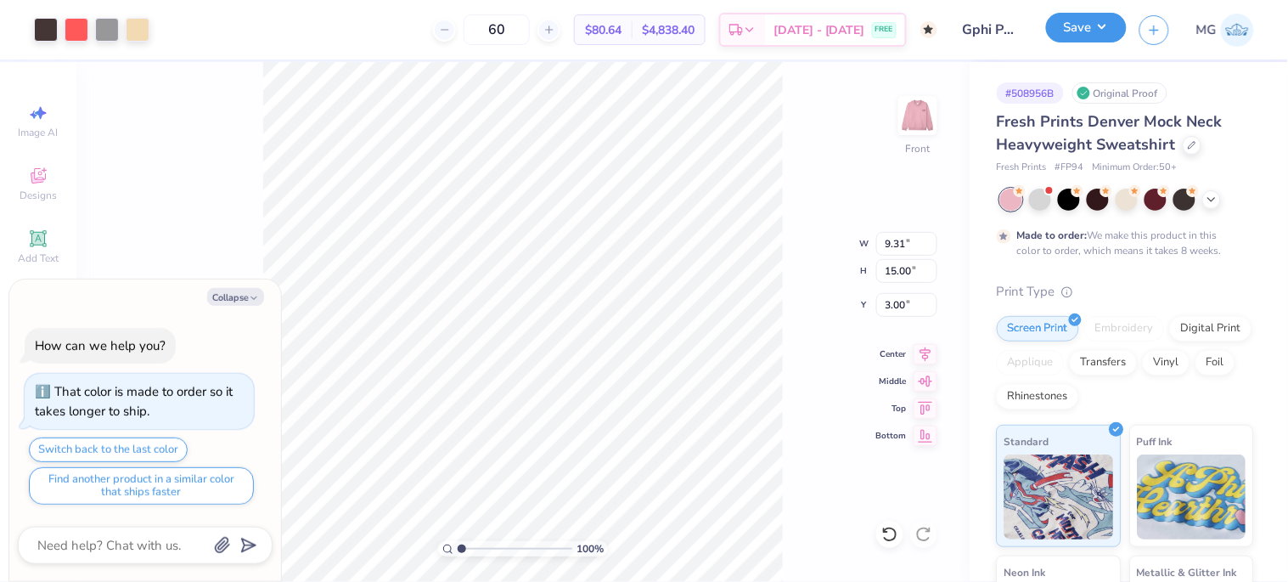
click at [1064, 28] on button "Save" at bounding box center [1086, 28] width 81 height 30
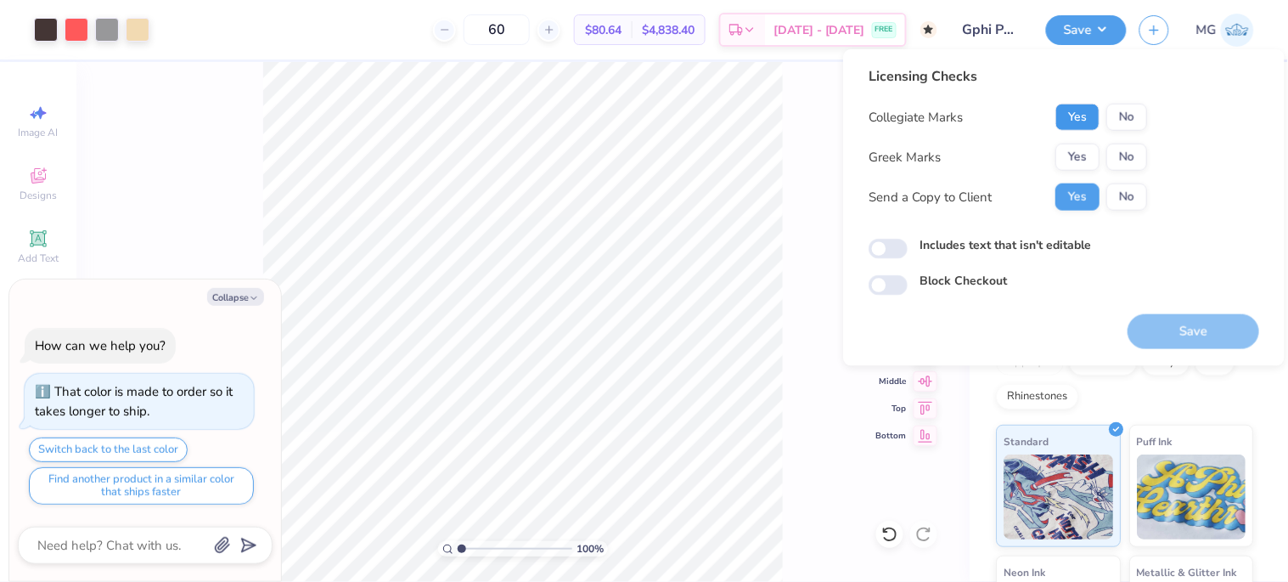
click at [1073, 121] on button "Yes" at bounding box center [1078, 117] width 44 height 27
click at [1079, 160] on button "Yes" at bounding box center [1078, 157] width 44 height 27
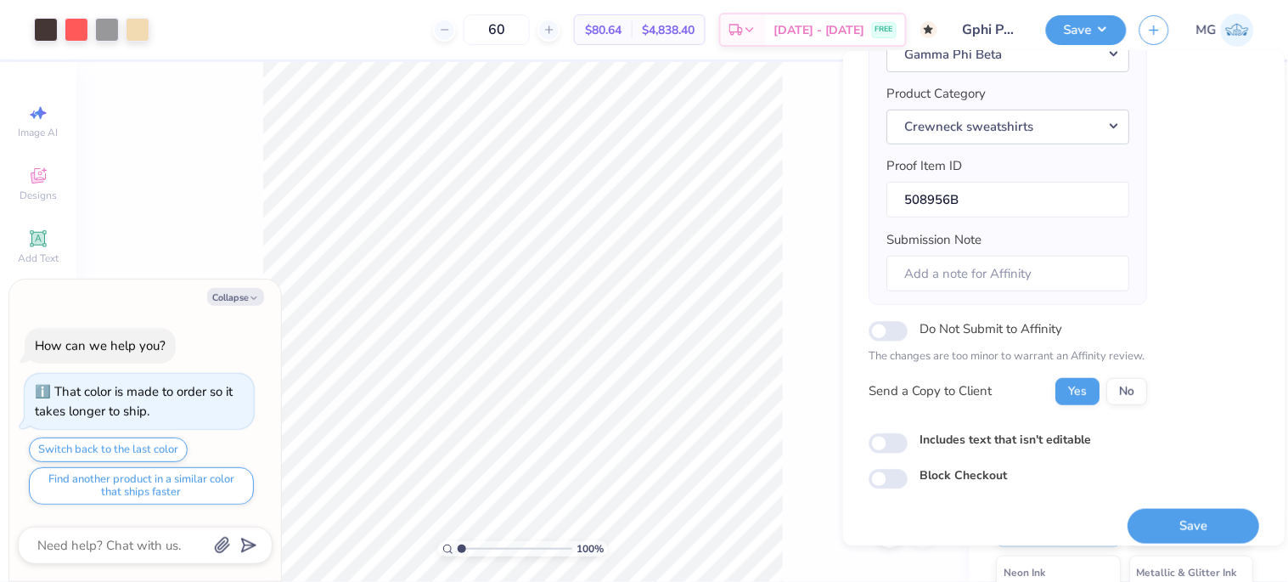
scroll to position [189, 0]
click at [1169, 532] on button "Save" at bounding box center [1194, 524] width 132 height 35
type textarea "x"
checkbox input "true"
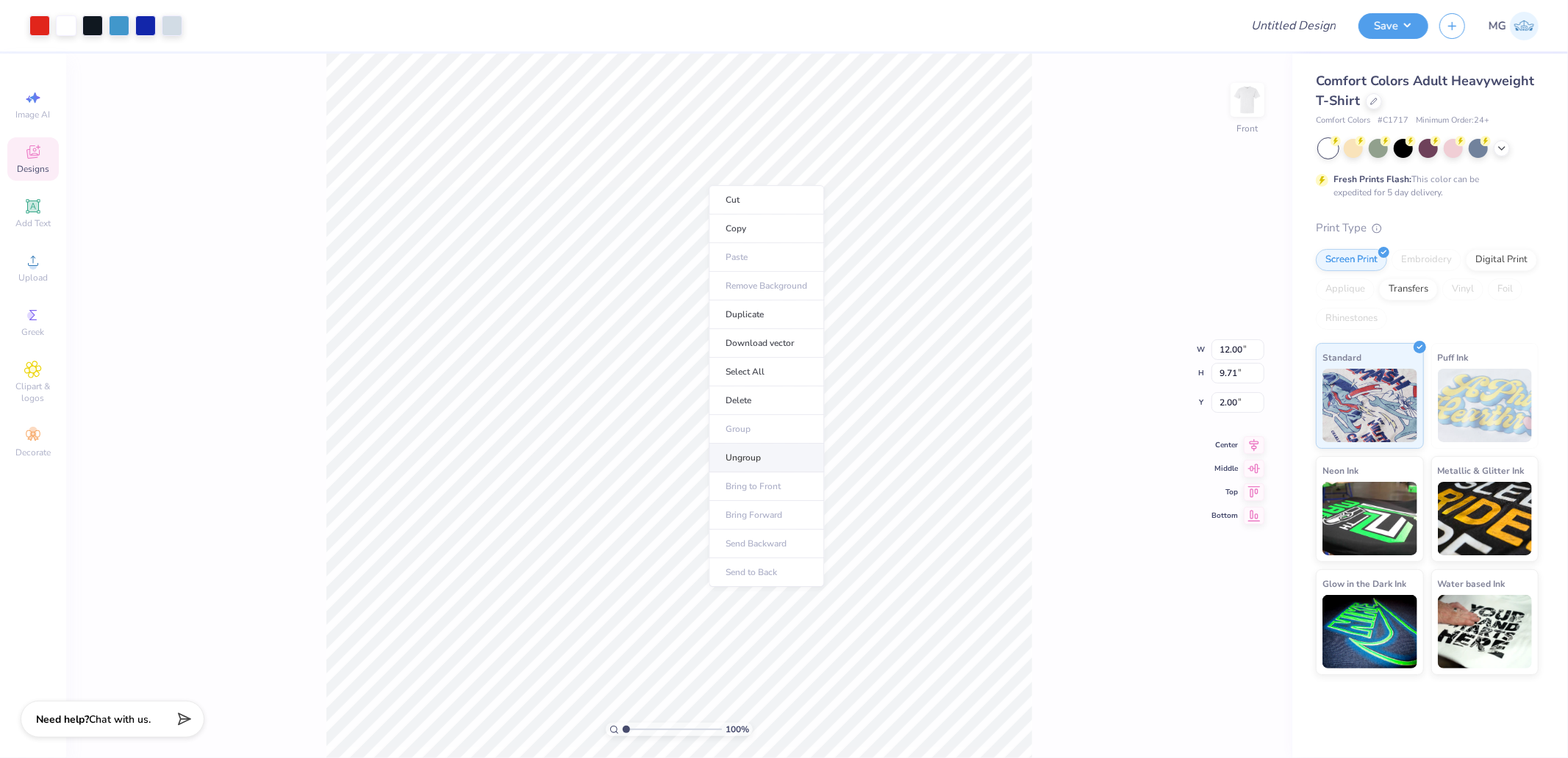
click at [751, 457] on li "Ungroup" at bounding box center [766, 458] width 115 height 29
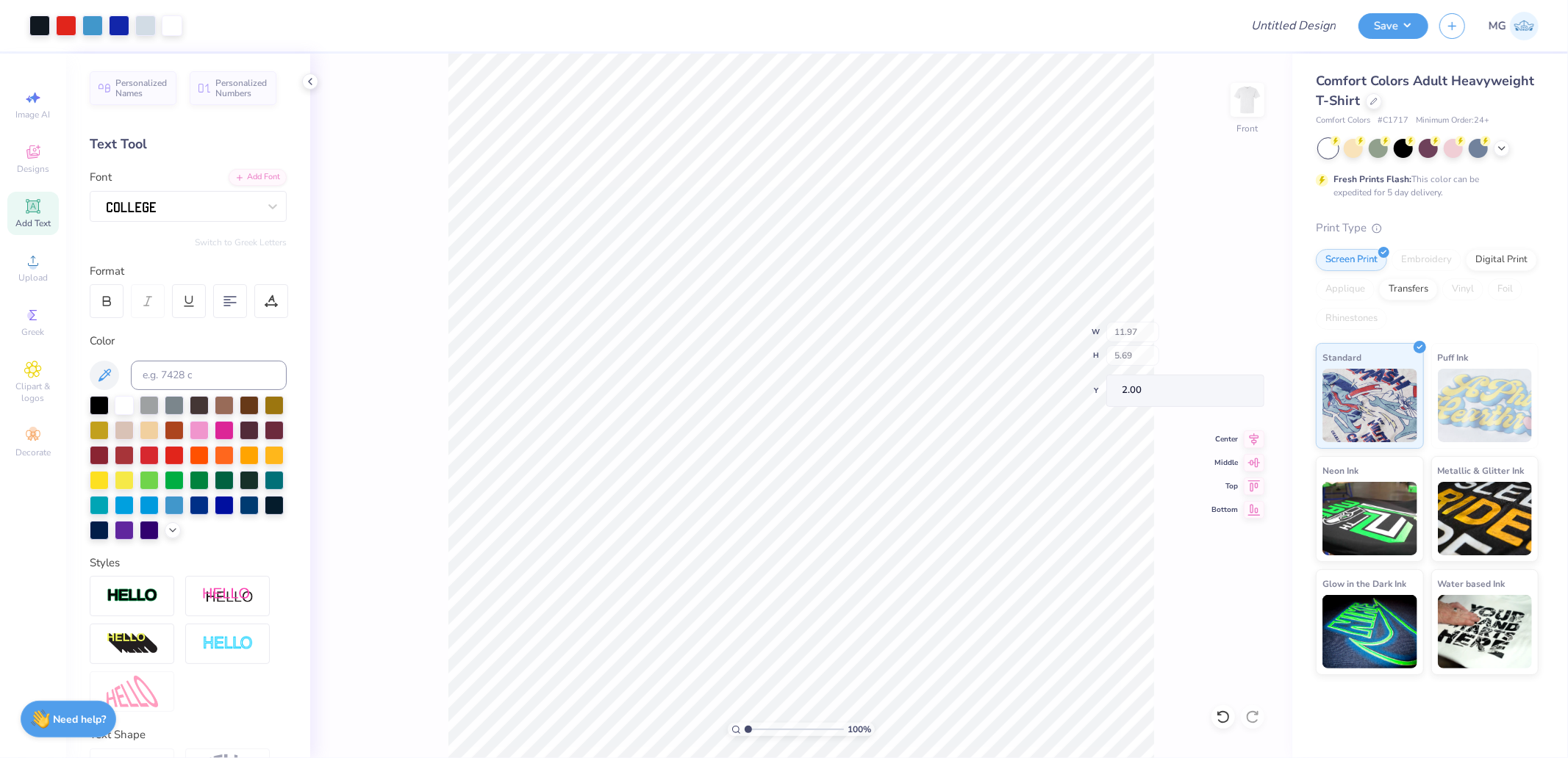
type input "11.97"
type input "5.69"
type input "2.00"
